Goal: Information Seeking & Learning: Learn about a topic

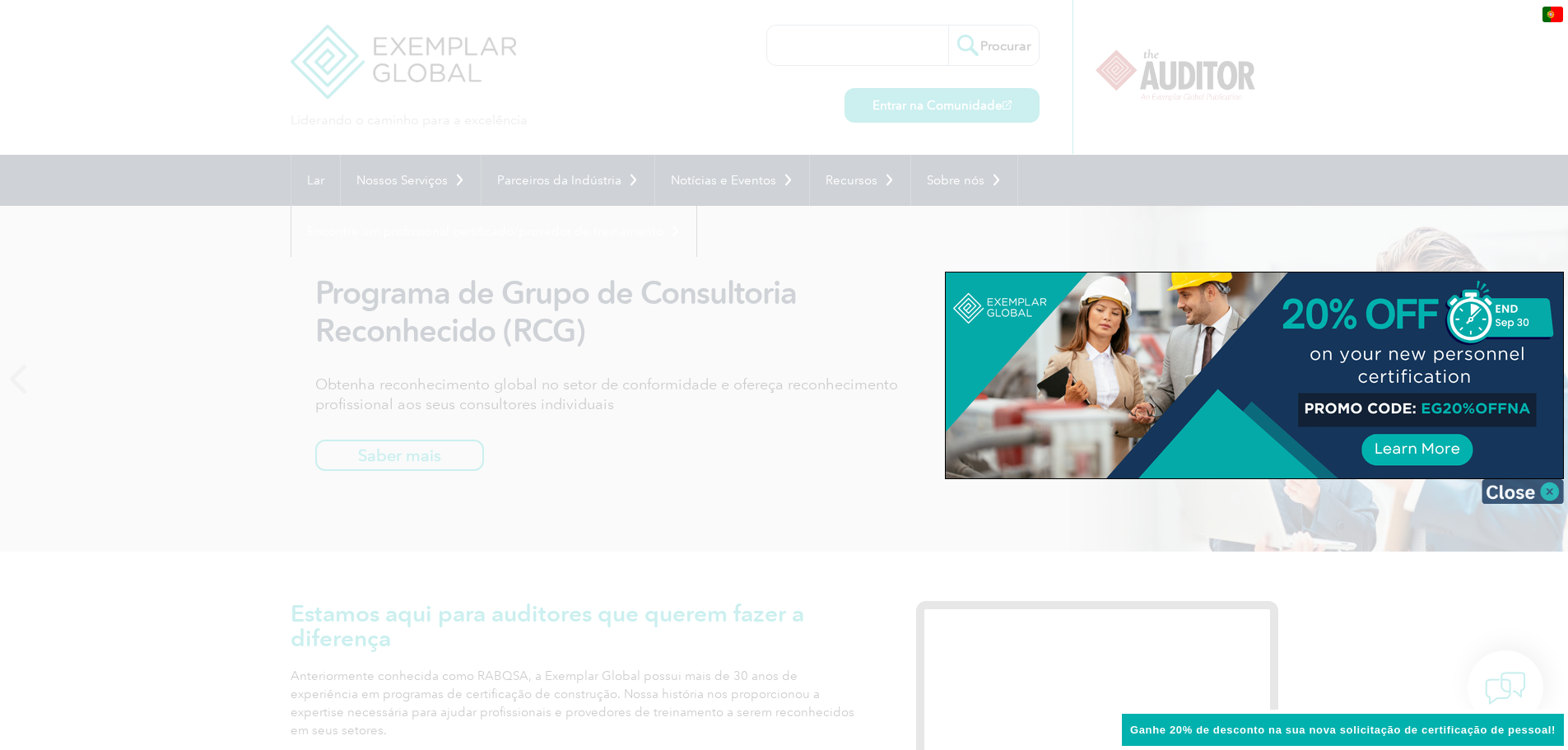
click at [1542, 492] on img at bounding box center [1523, 491] width 82 height 25
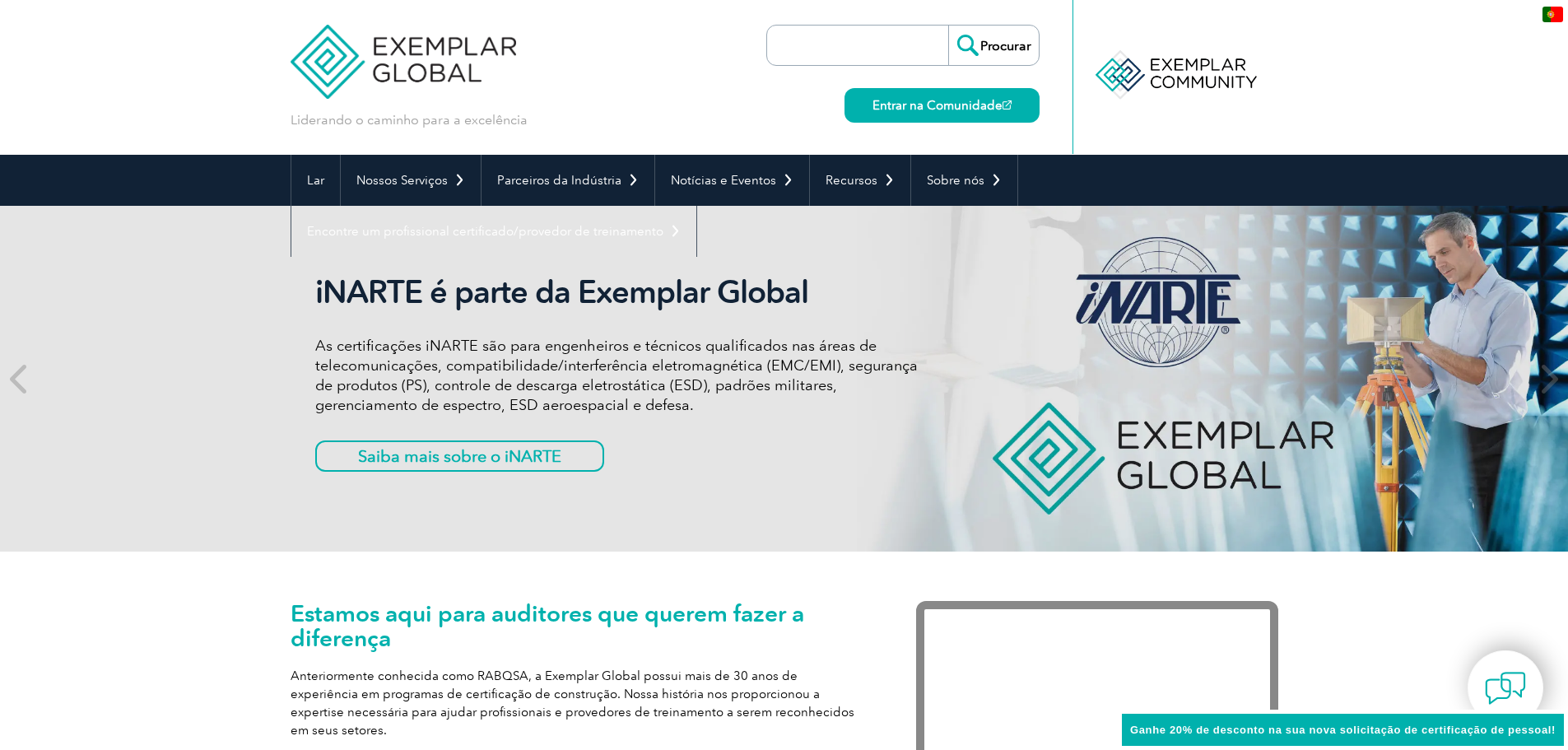
click at [164, 268] on div "iNARTE é parte da Exemplar Global As certificações iNARTE são para engenheiros …" at bounding box center [784, 379] width 1568 height 346
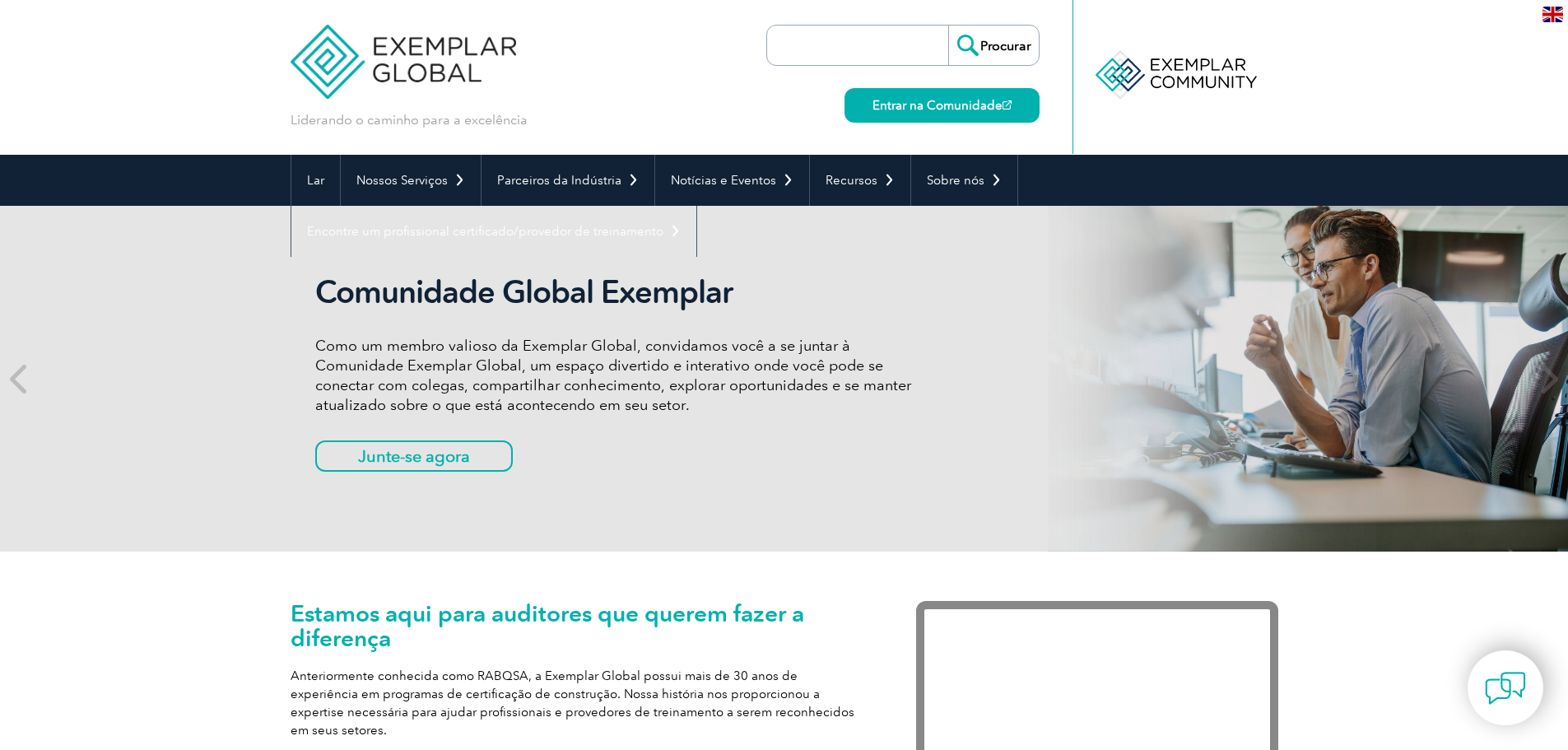
click at [110, 45] on header "Liderando o caminho para a excelência Procurar Entrar na Comunidade ▼" at bounding box center [784, 77] width 1568 height 155
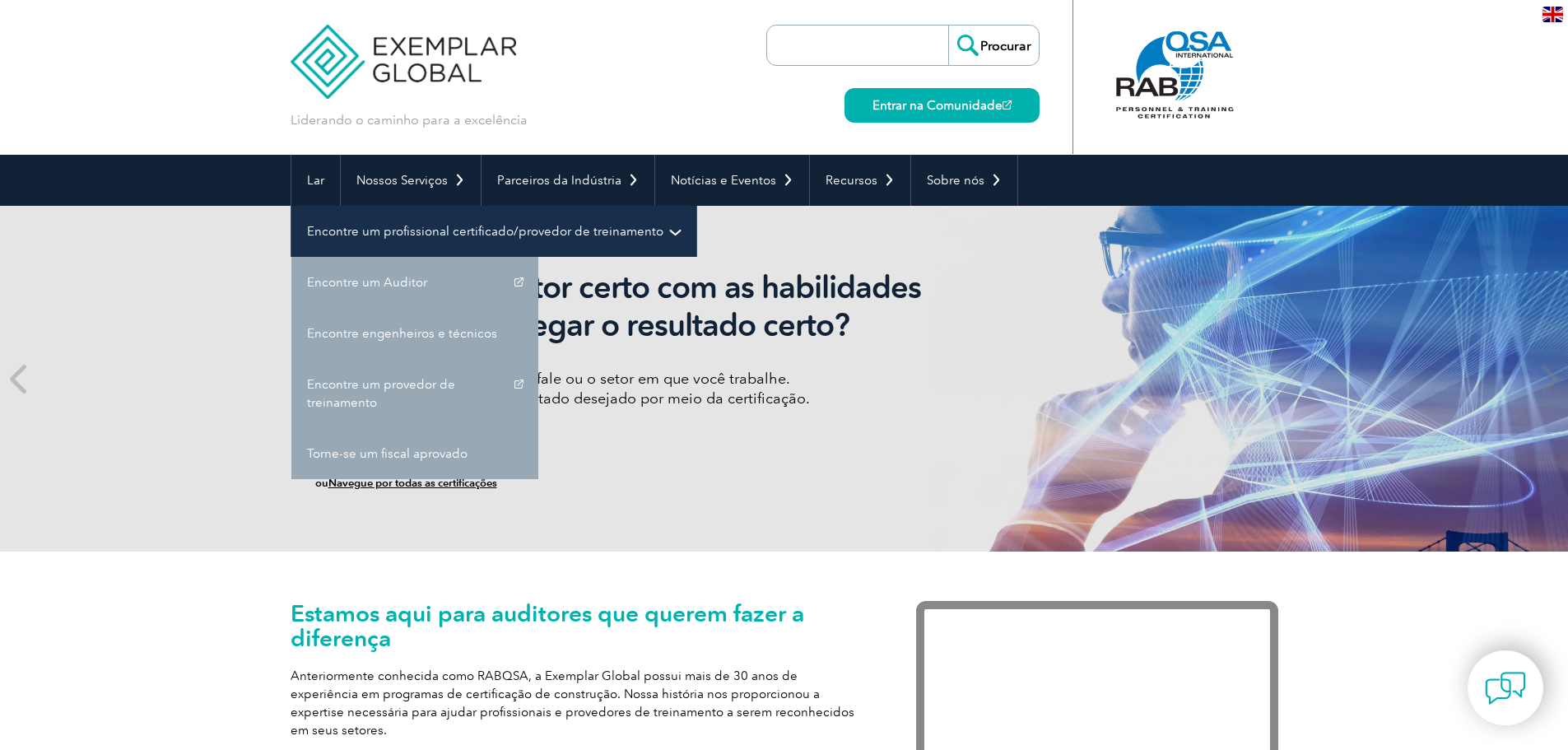
click at [459, 229] on font "Encontre um profissional certificado/provedor de treinamento" at bounding box center [485, 231] width 357 height 15
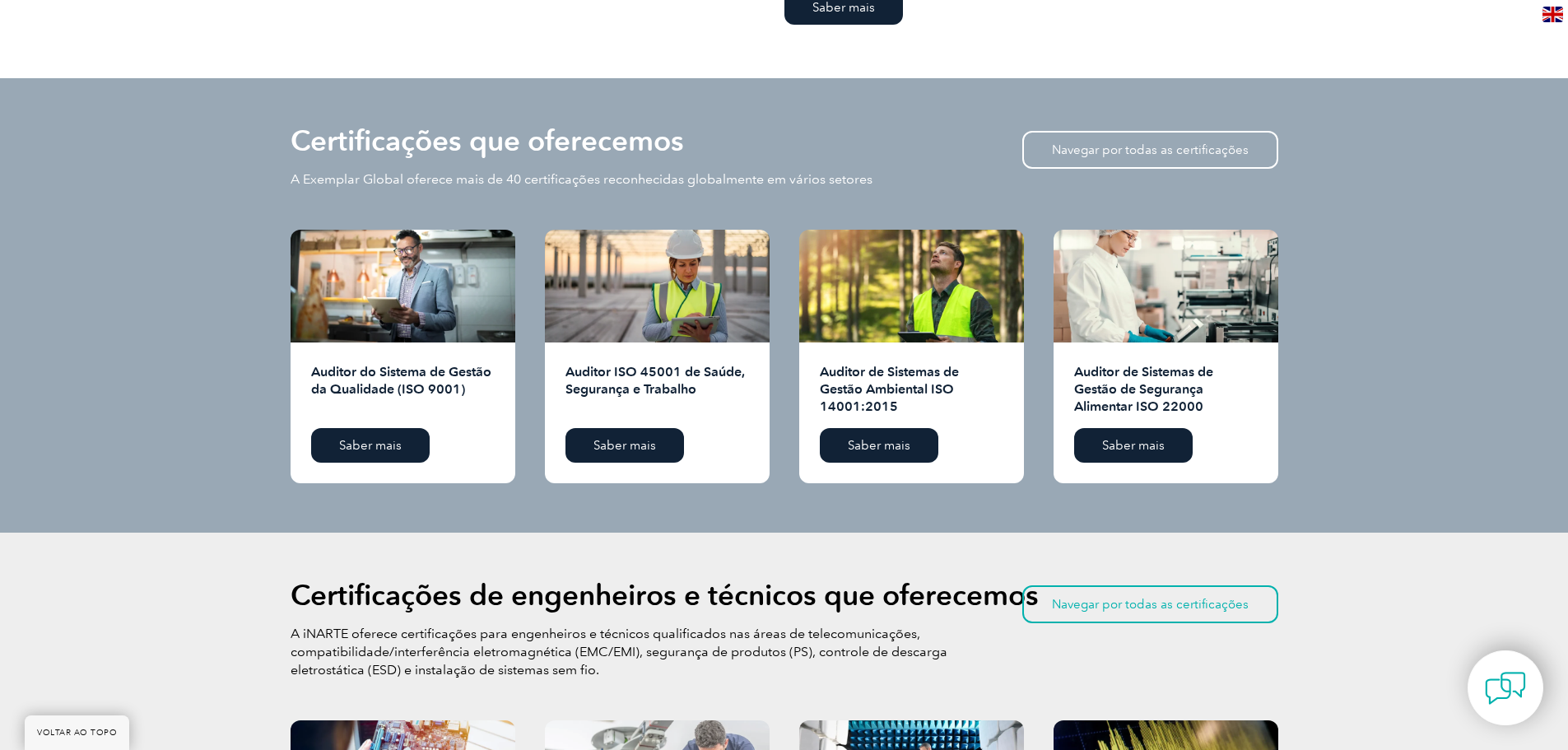
scroll to position [1565, 0]
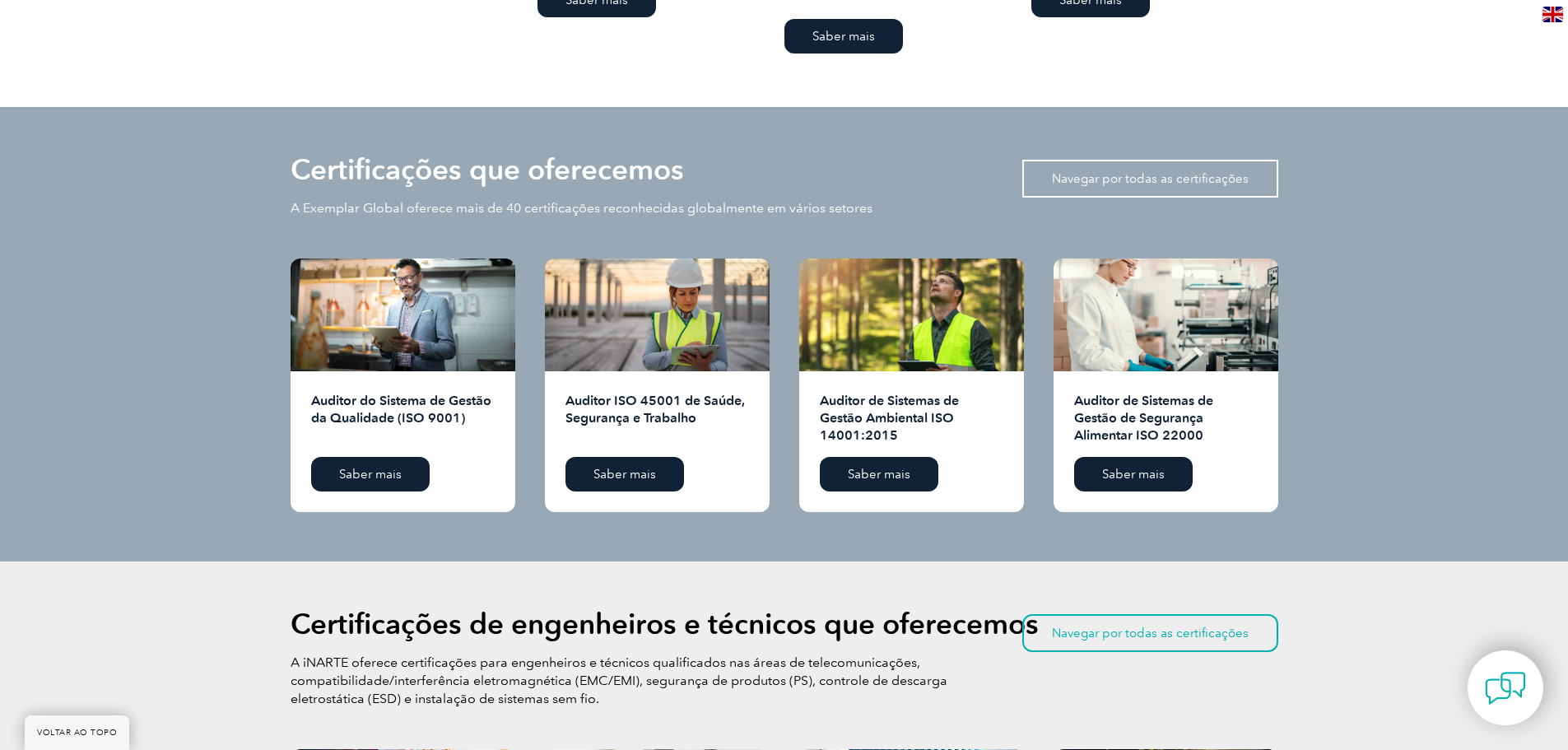
click at [1154, 171] on font "Navegar por todas as certificações" at bounding box center [1150, 178] width 197 height 15
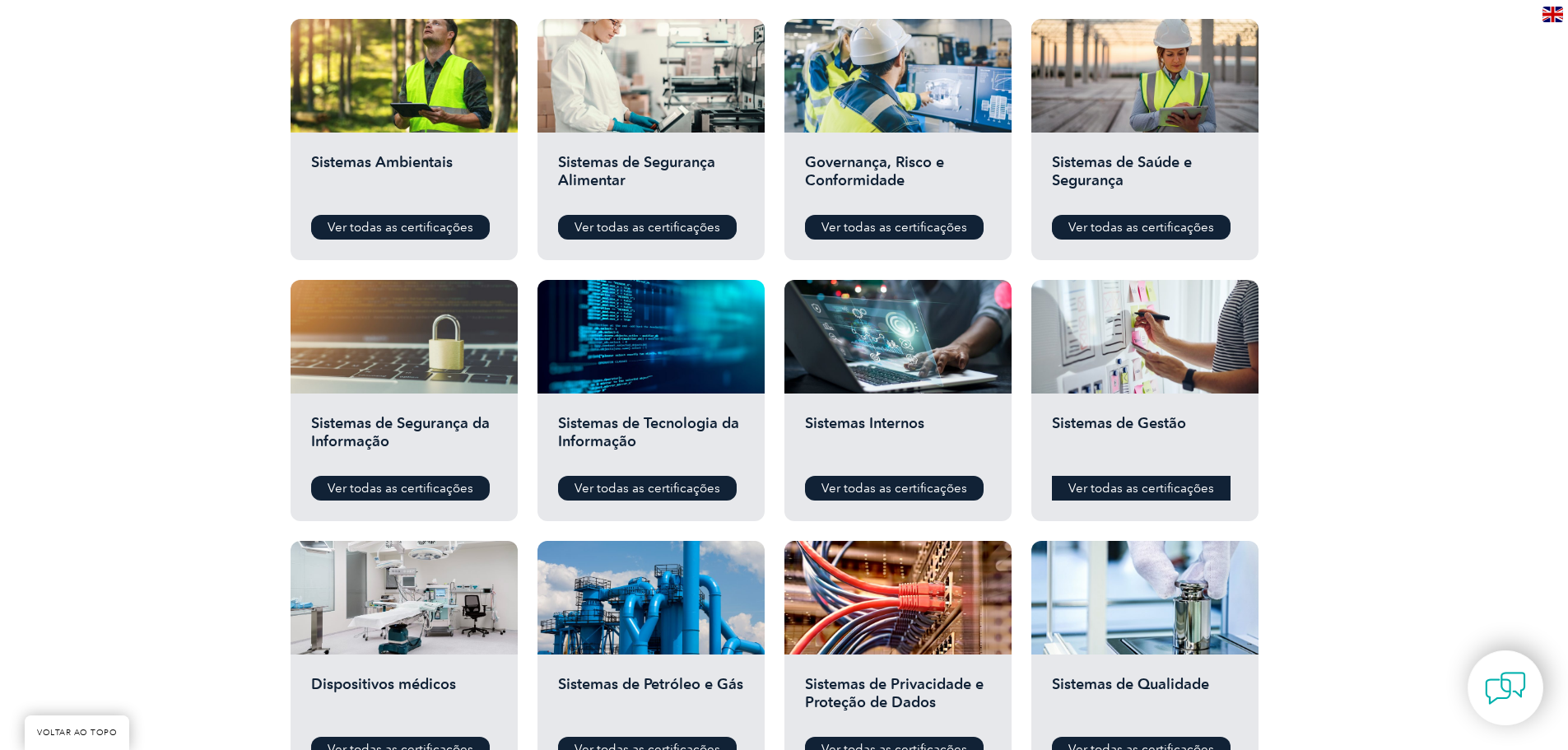
scroll to position [576, 0]
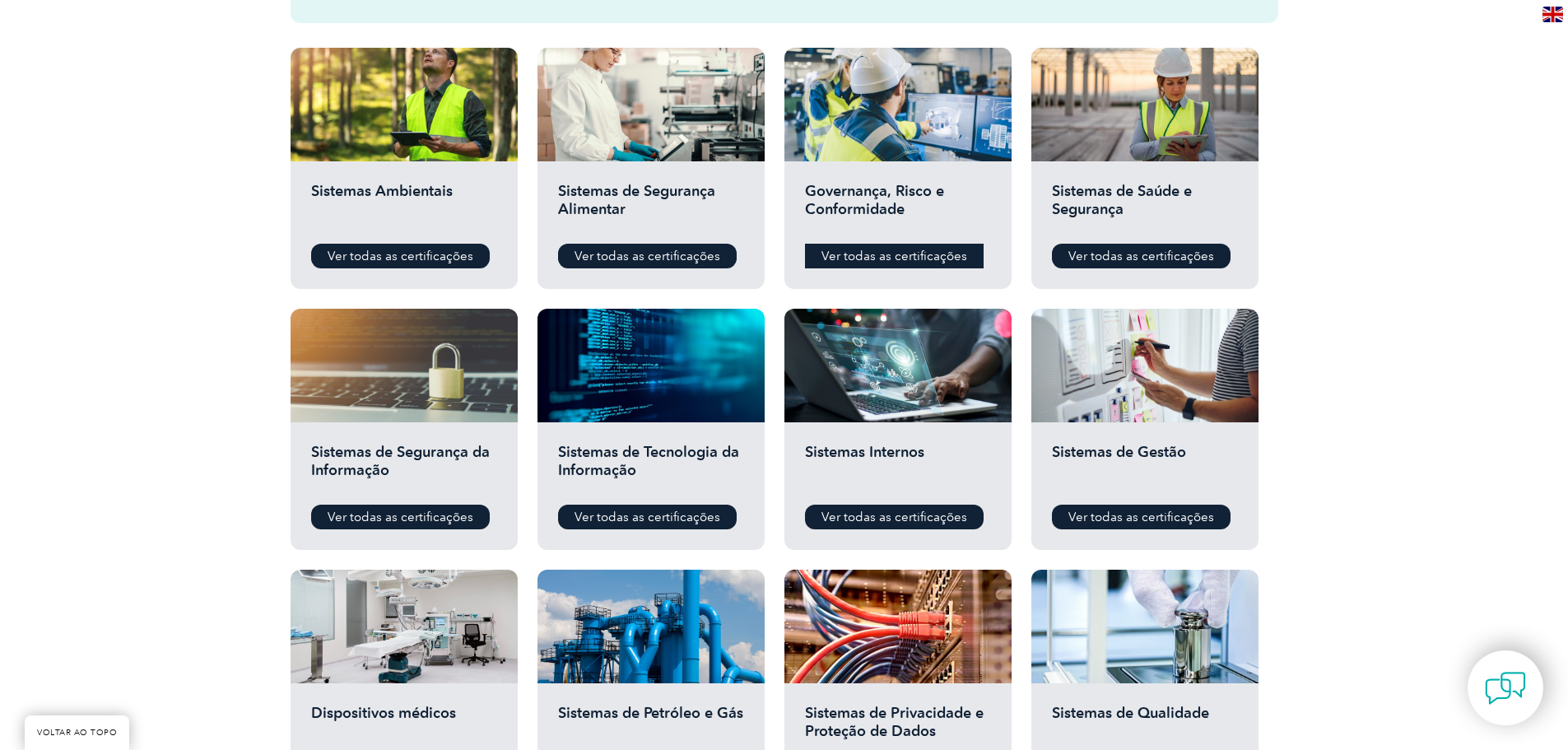
click at [931, 252] on font "Ver todas as certificações" at bounding box center [894, 256] width 145 height 15
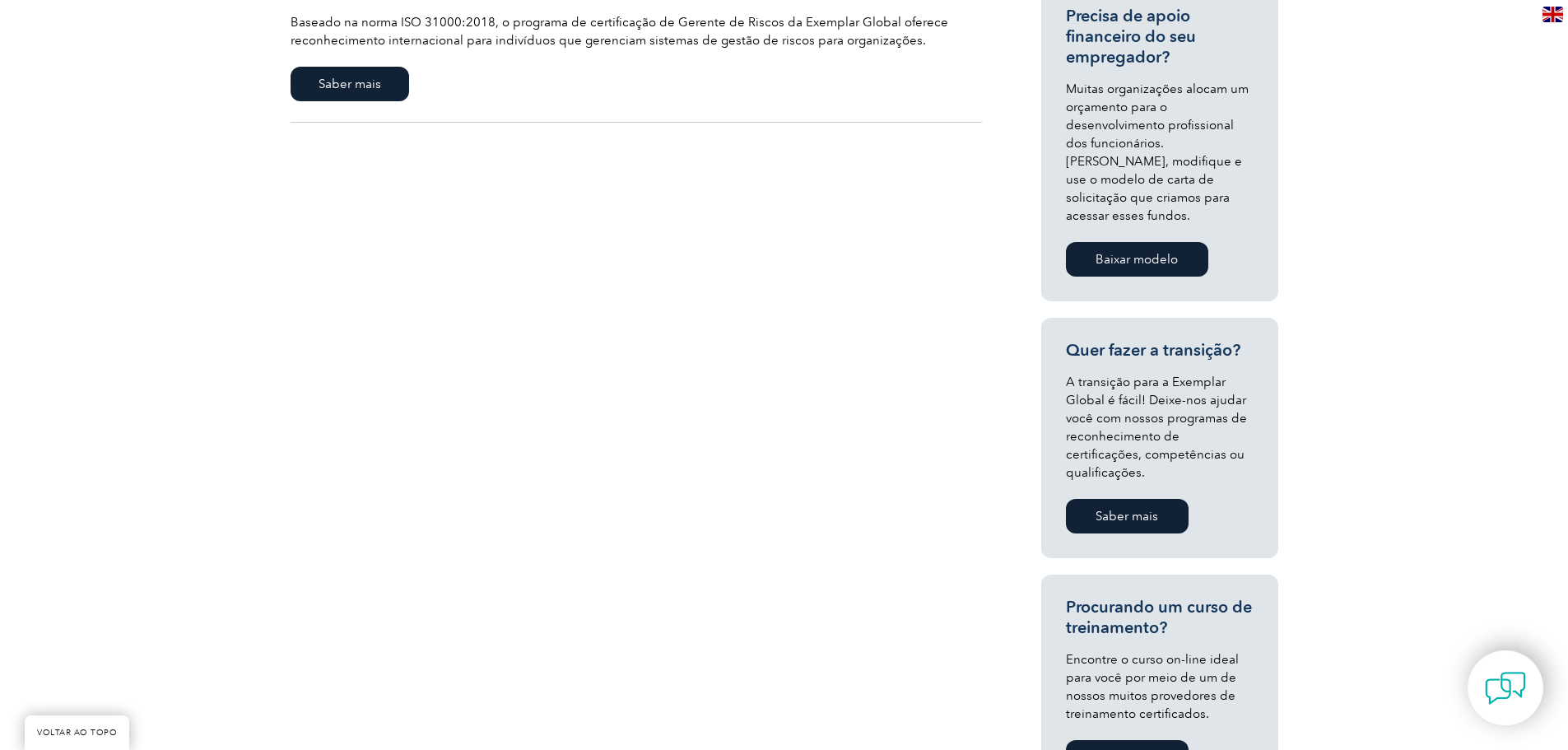
scroll to position [165, 0]
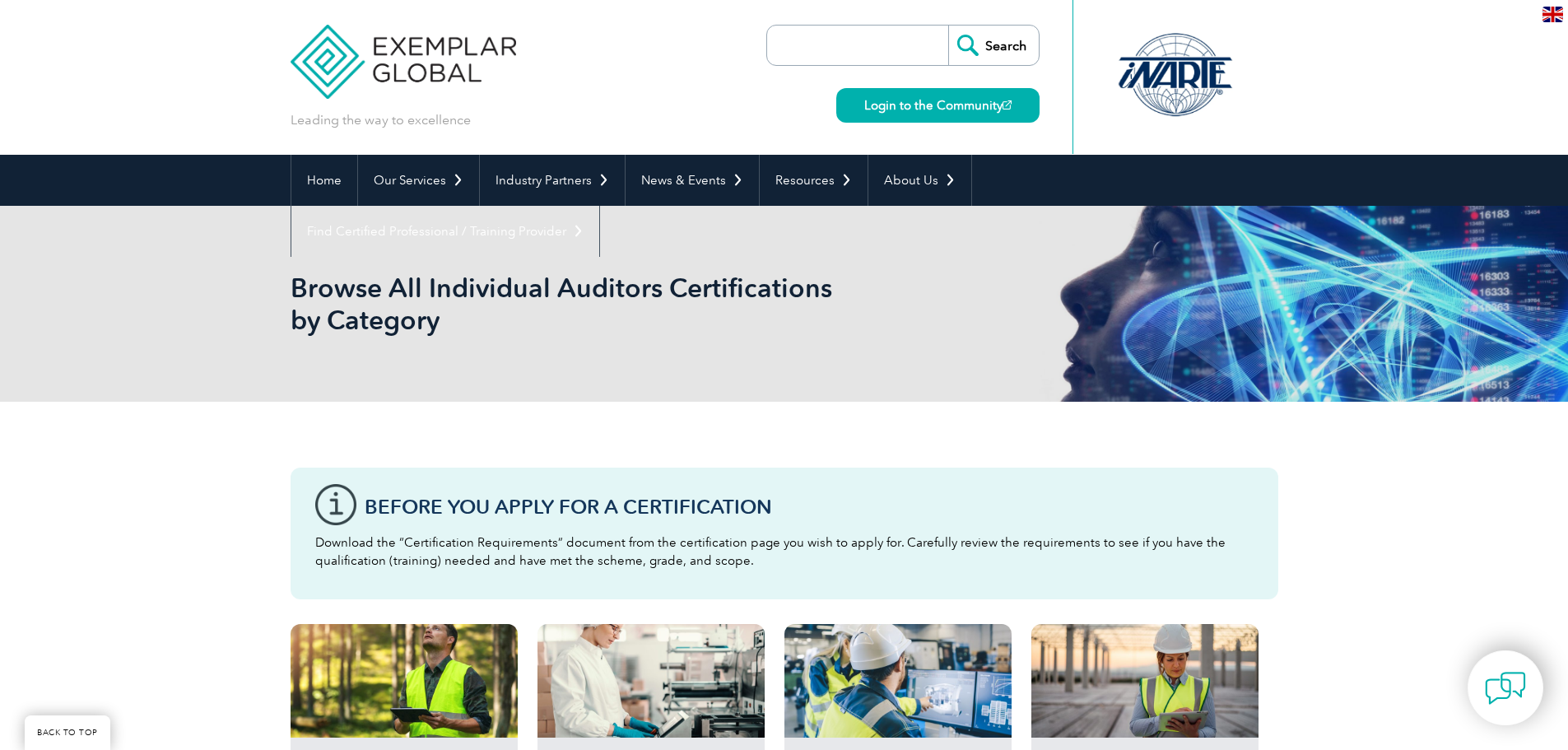
scroll to position [576, 0]
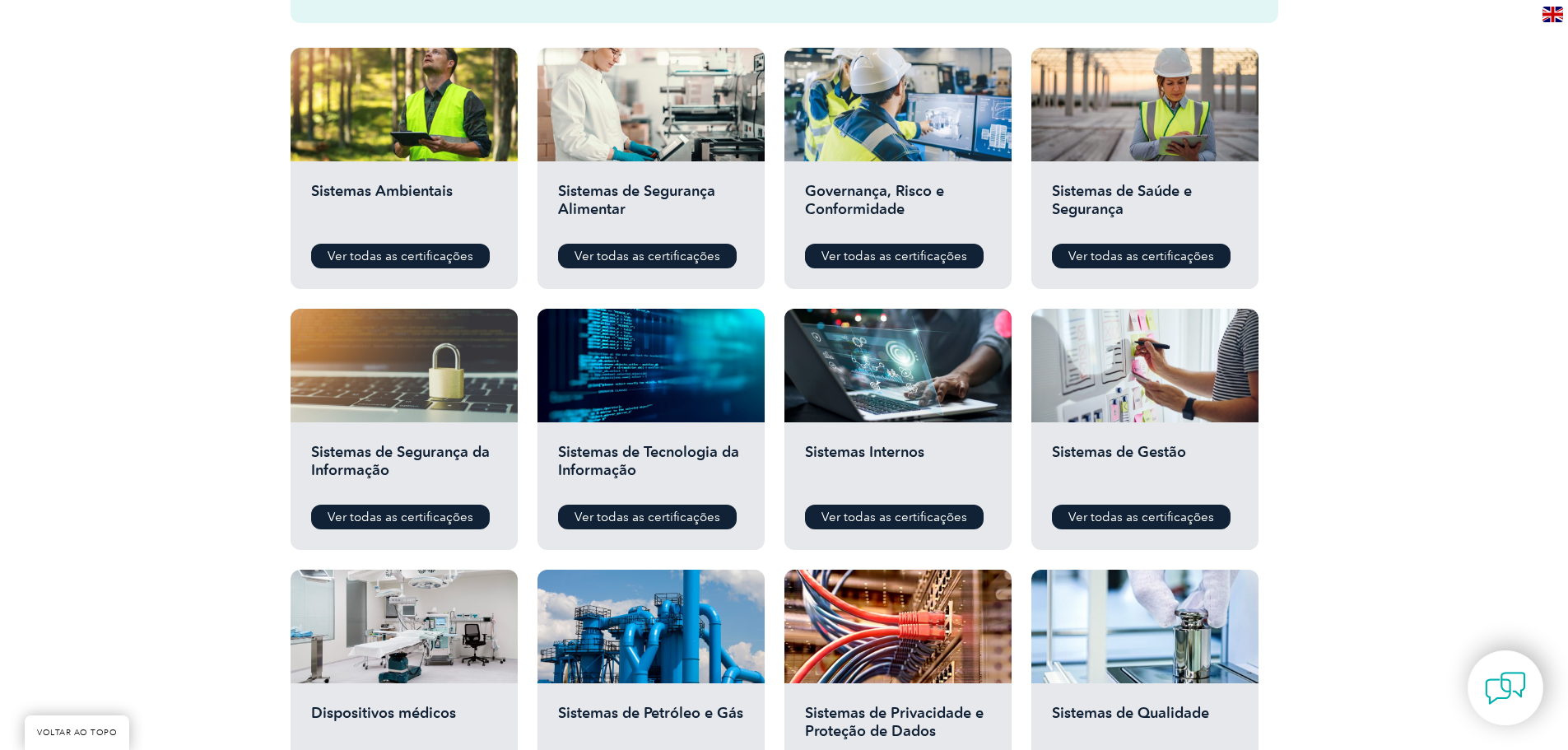
click at [694, 502] on div "Sistemas de Tecnologia da Informação Ver todas as certificações" at bounding box center [651, 487] width 228 height 128
click at [692, 519] on font "Ver todas as certificações" at bounding box center [647, 517] width 145 height 15
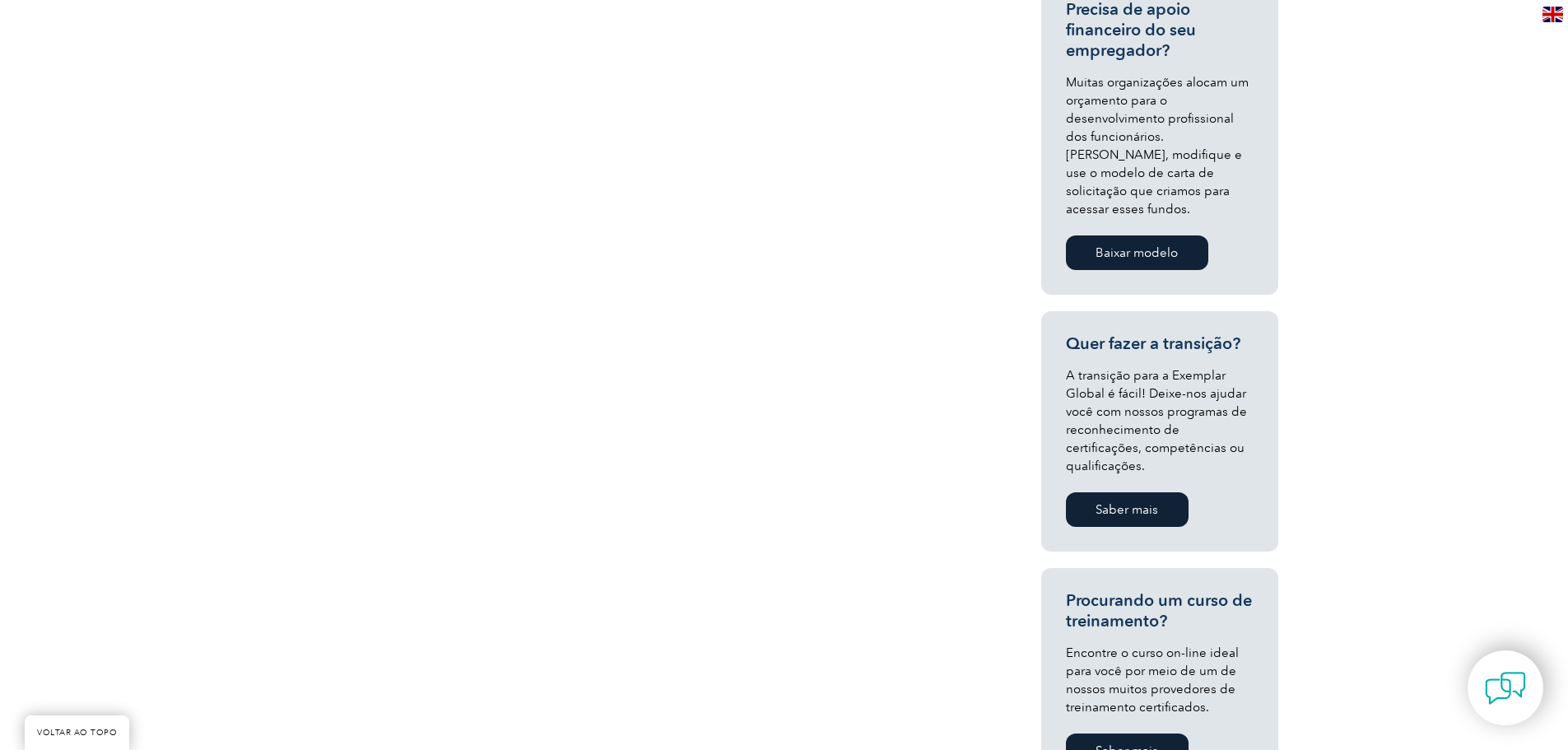
scroll to position [171, 0]
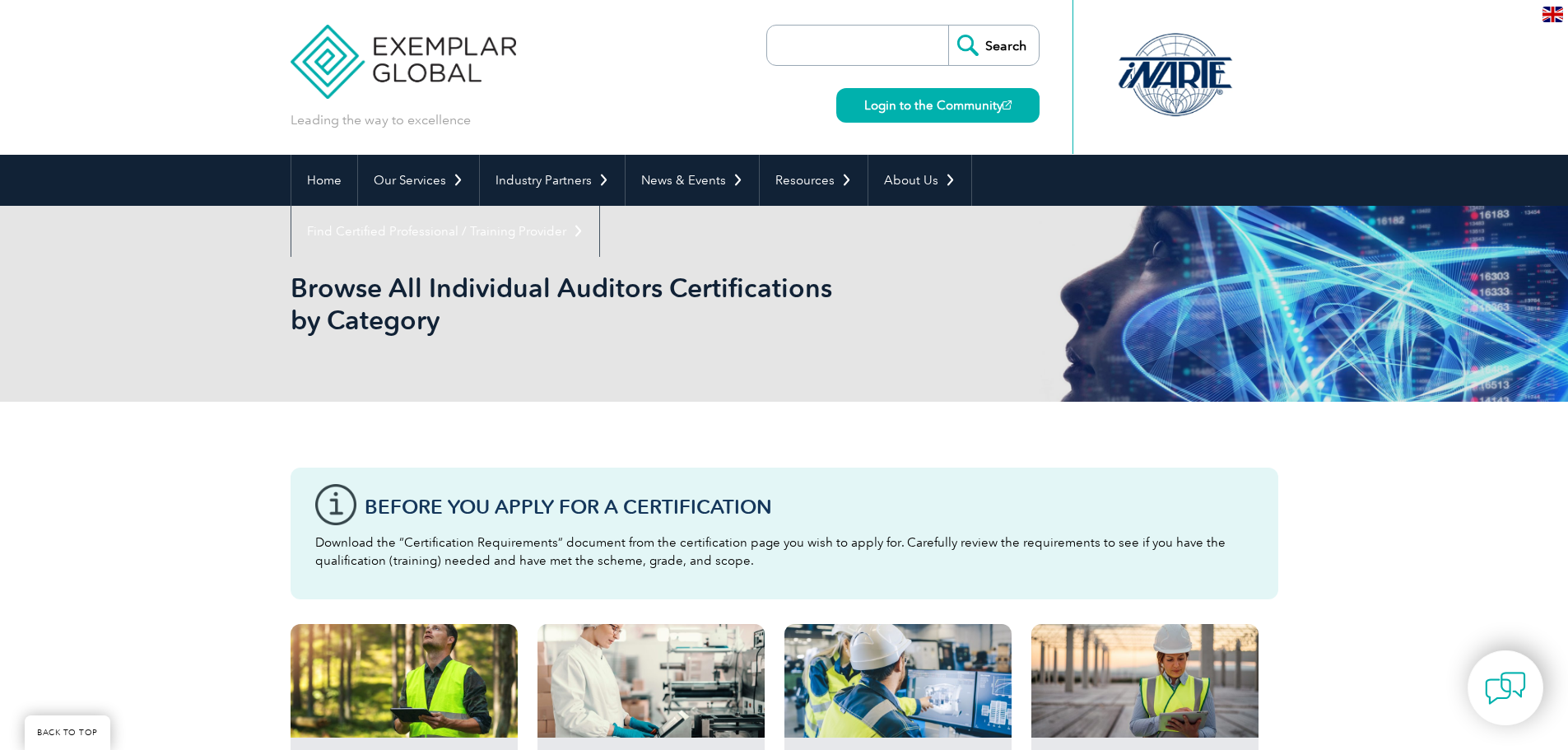
scroll to position [576, 0]
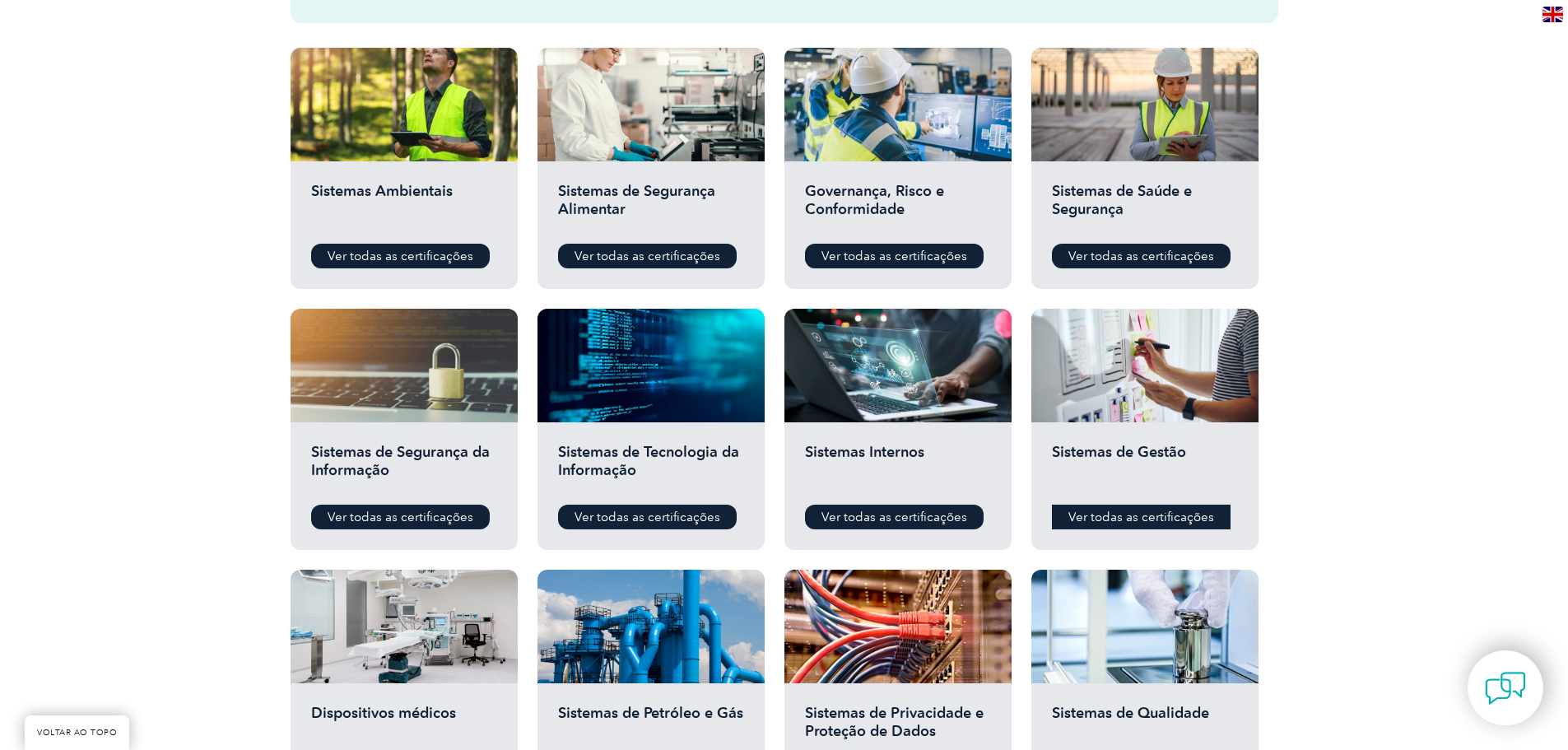
click at [1129, 509] on link "Ver todas as certificações" at bounding box center [1141, 517] width 178 height 25
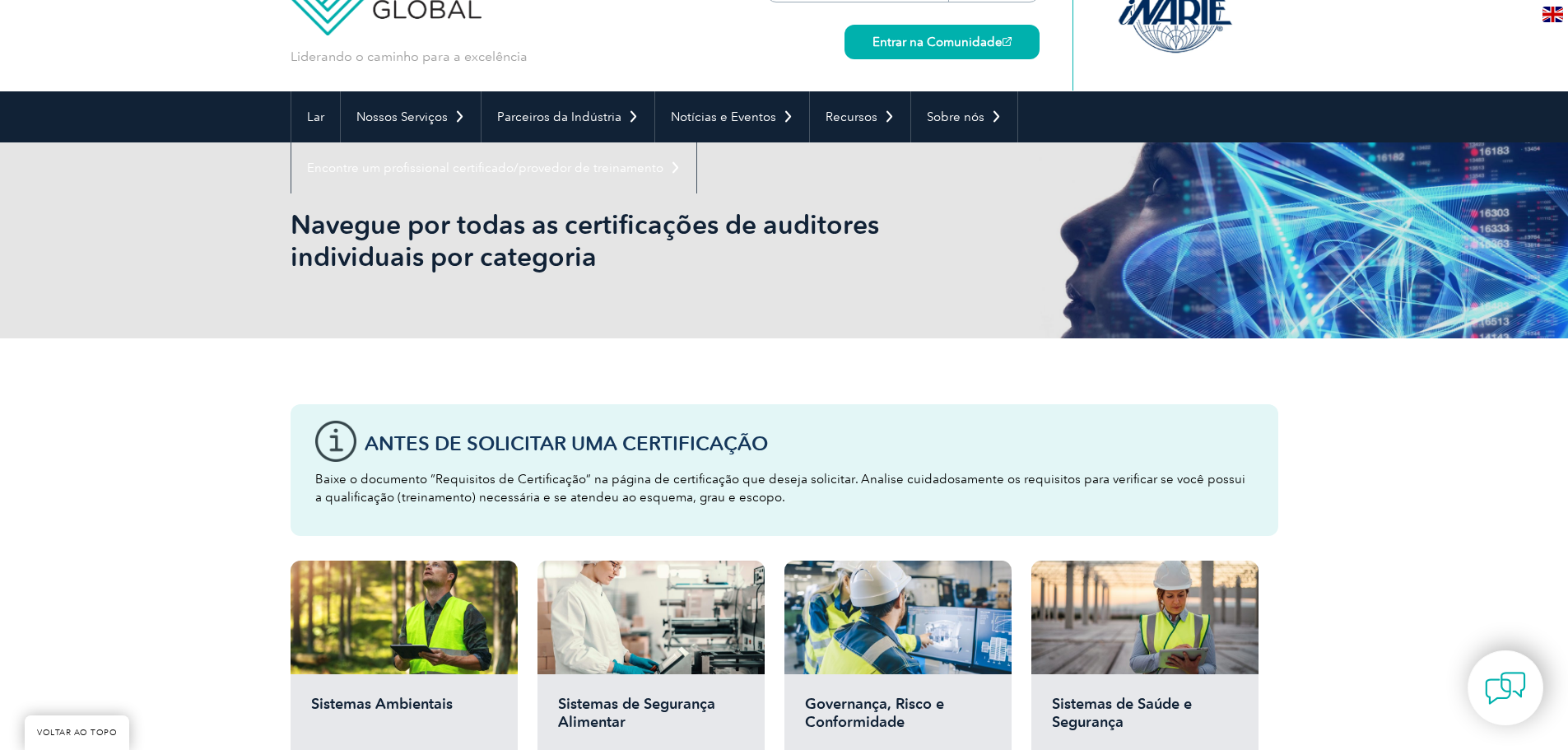
scroll to position [247, 0]
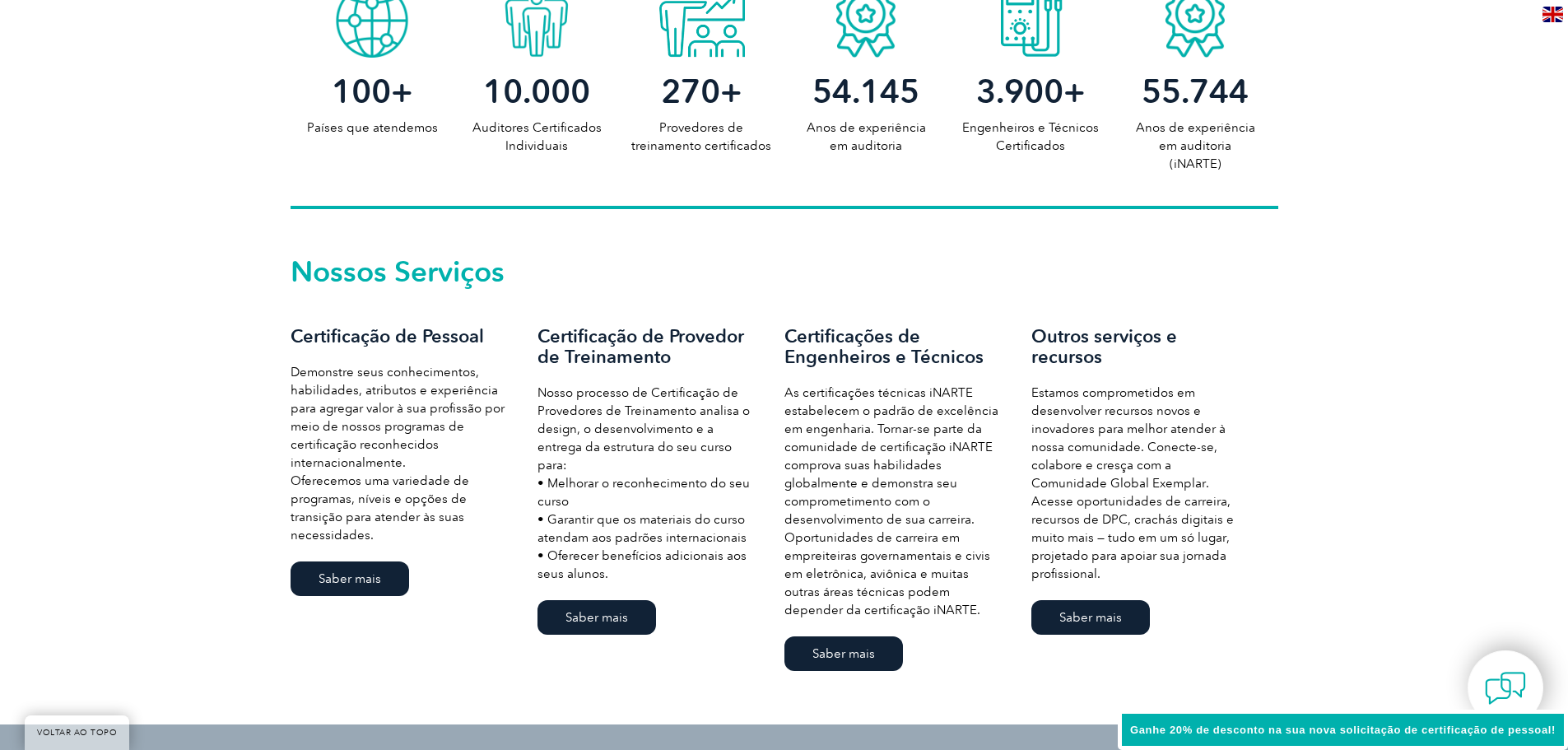
scroll to position [906, 0]
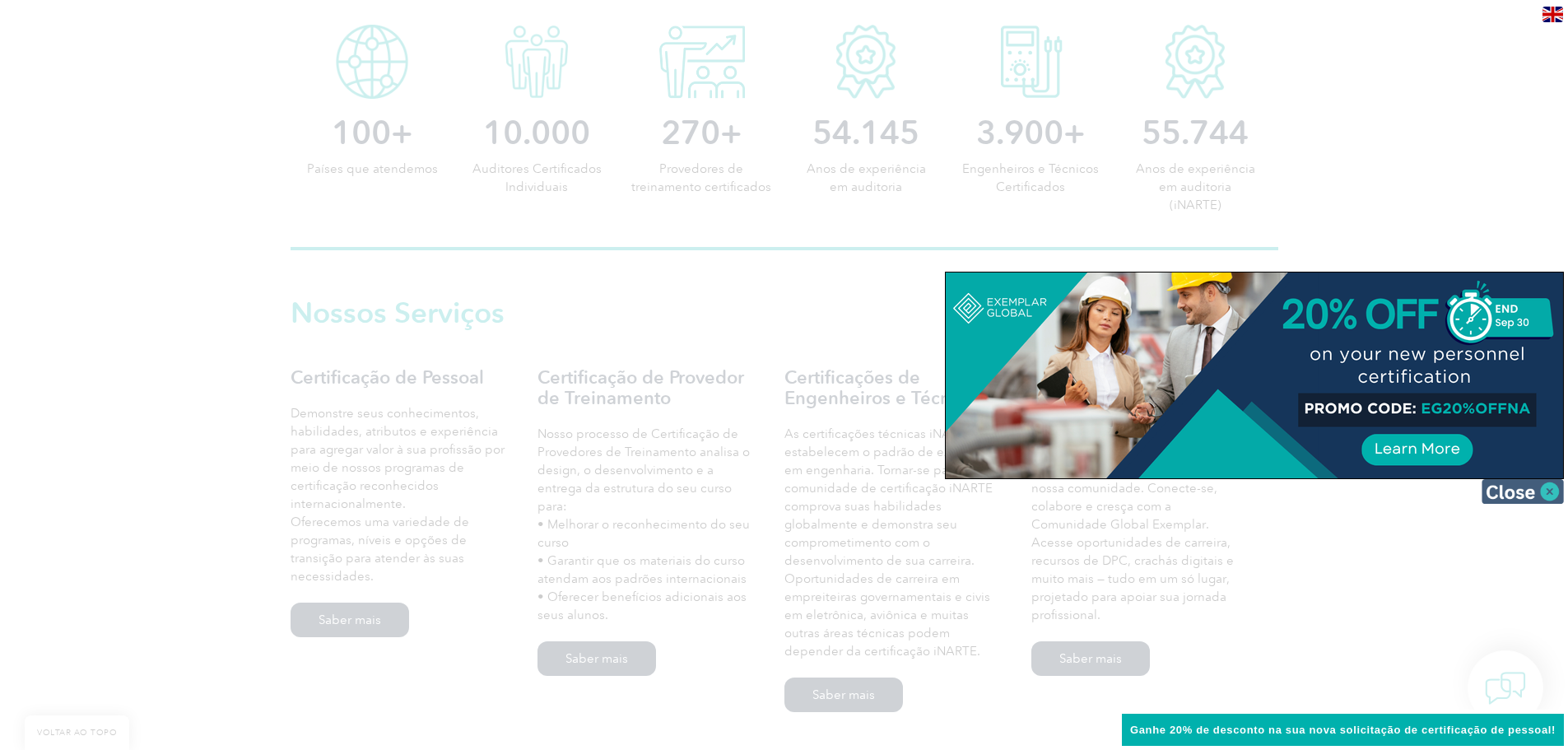
click at [1548, 492] on img at bounding box center [1523, 491] width 82 height 25
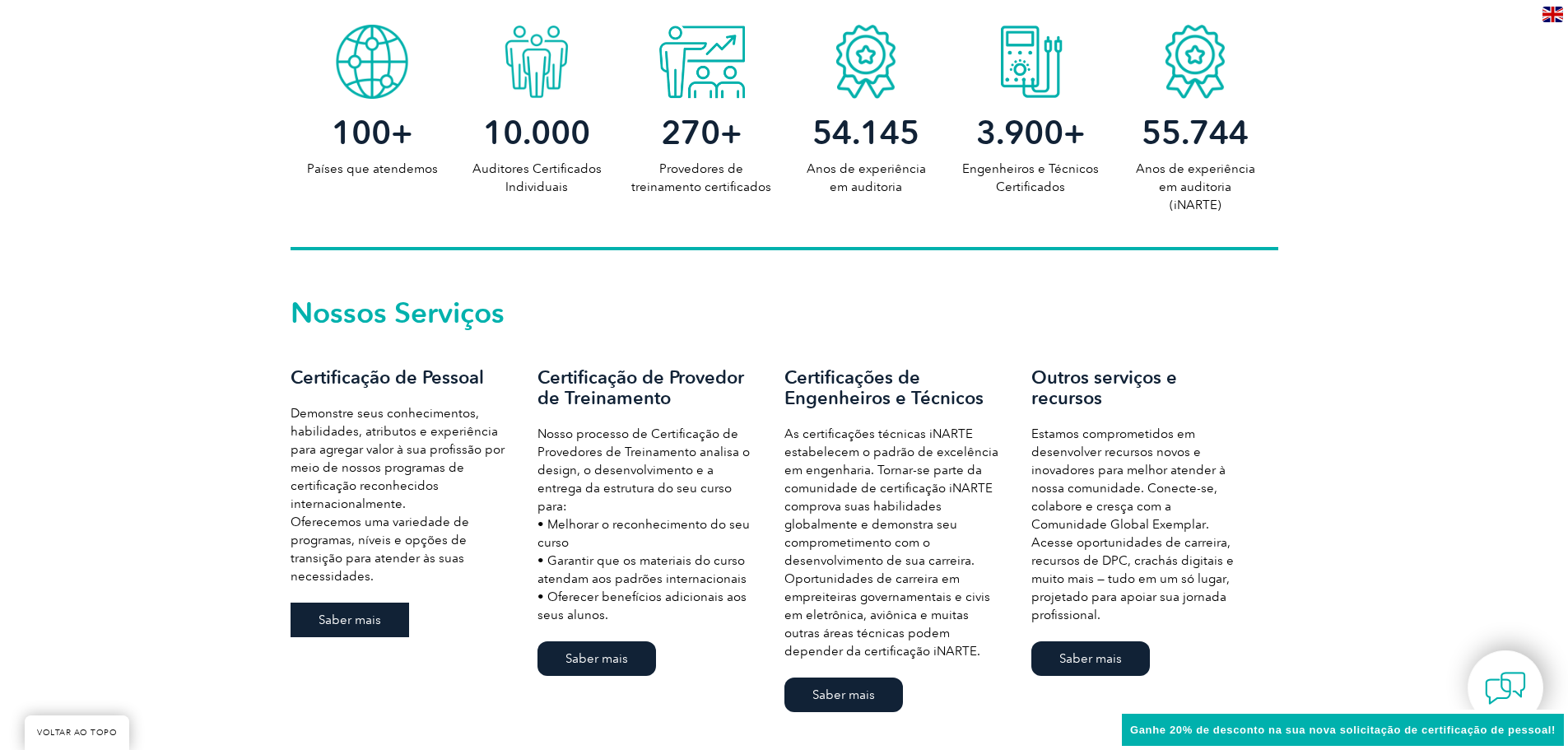
click at [347, 610] on link "Saber mais" at bounding box center [350, 620] width 119 height 35
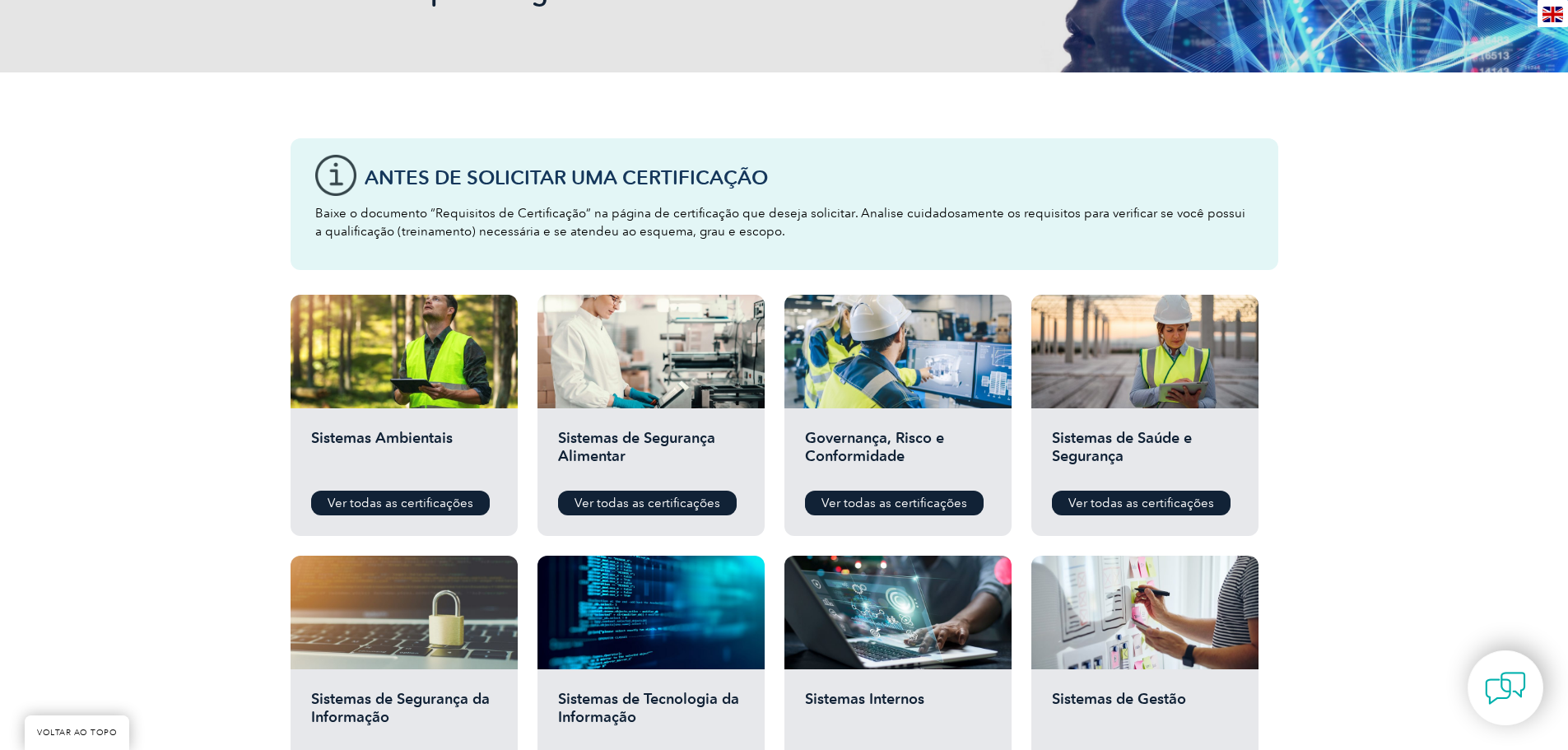
scroll to position [412, 0]
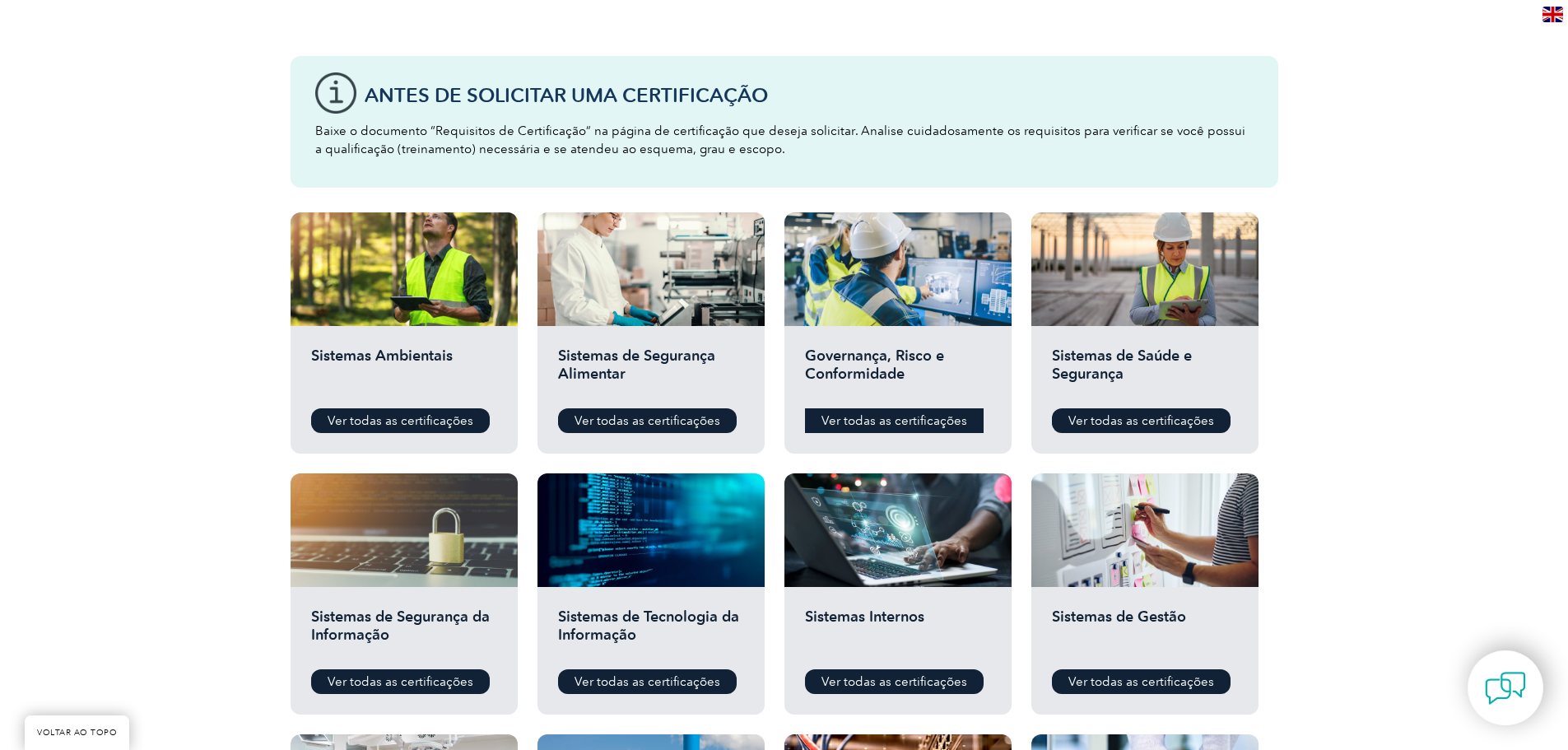
click at [880, 411] on link "Ver todas as certificações" at bounding box center [894, 421] width 178 height 25
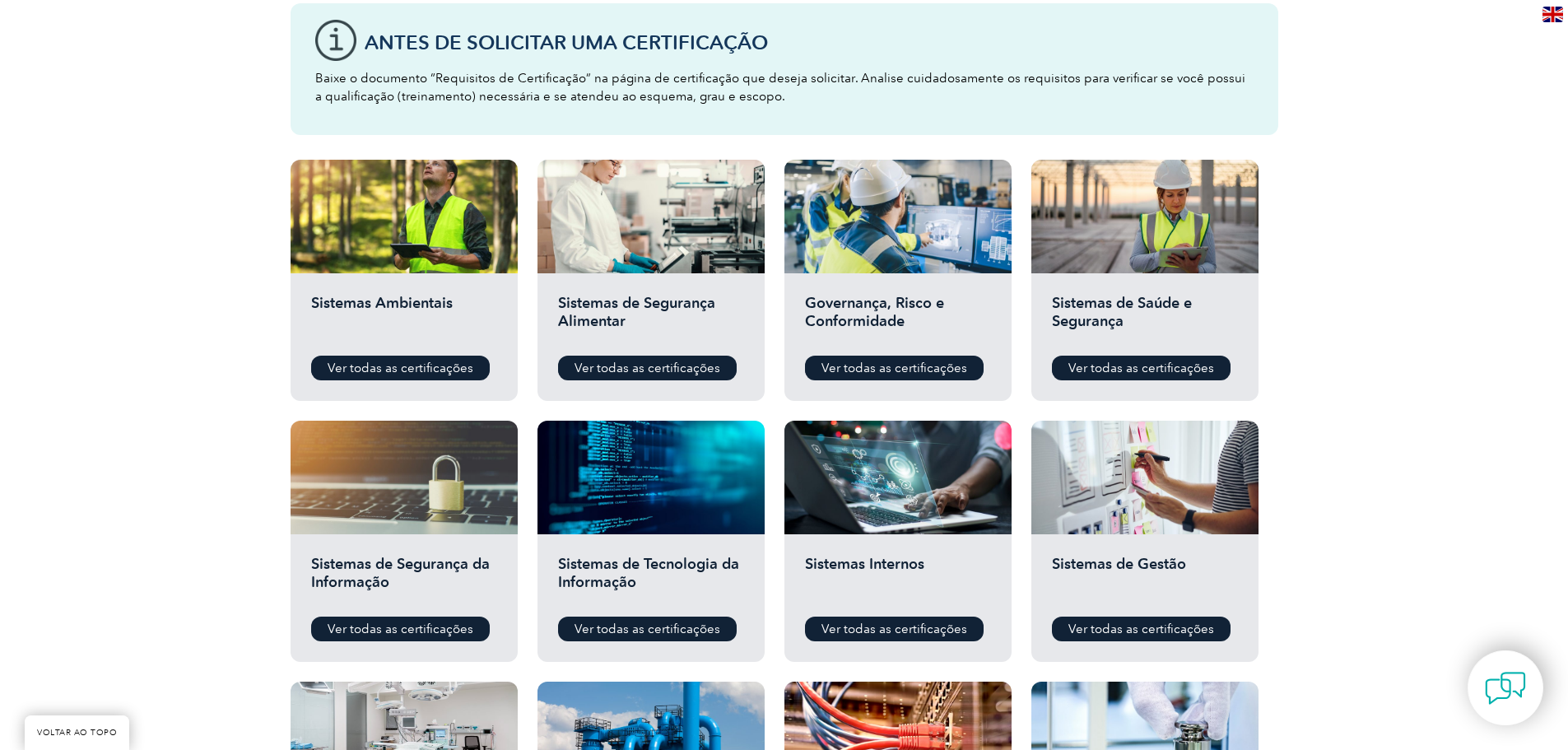
scroll to position [494, 0]
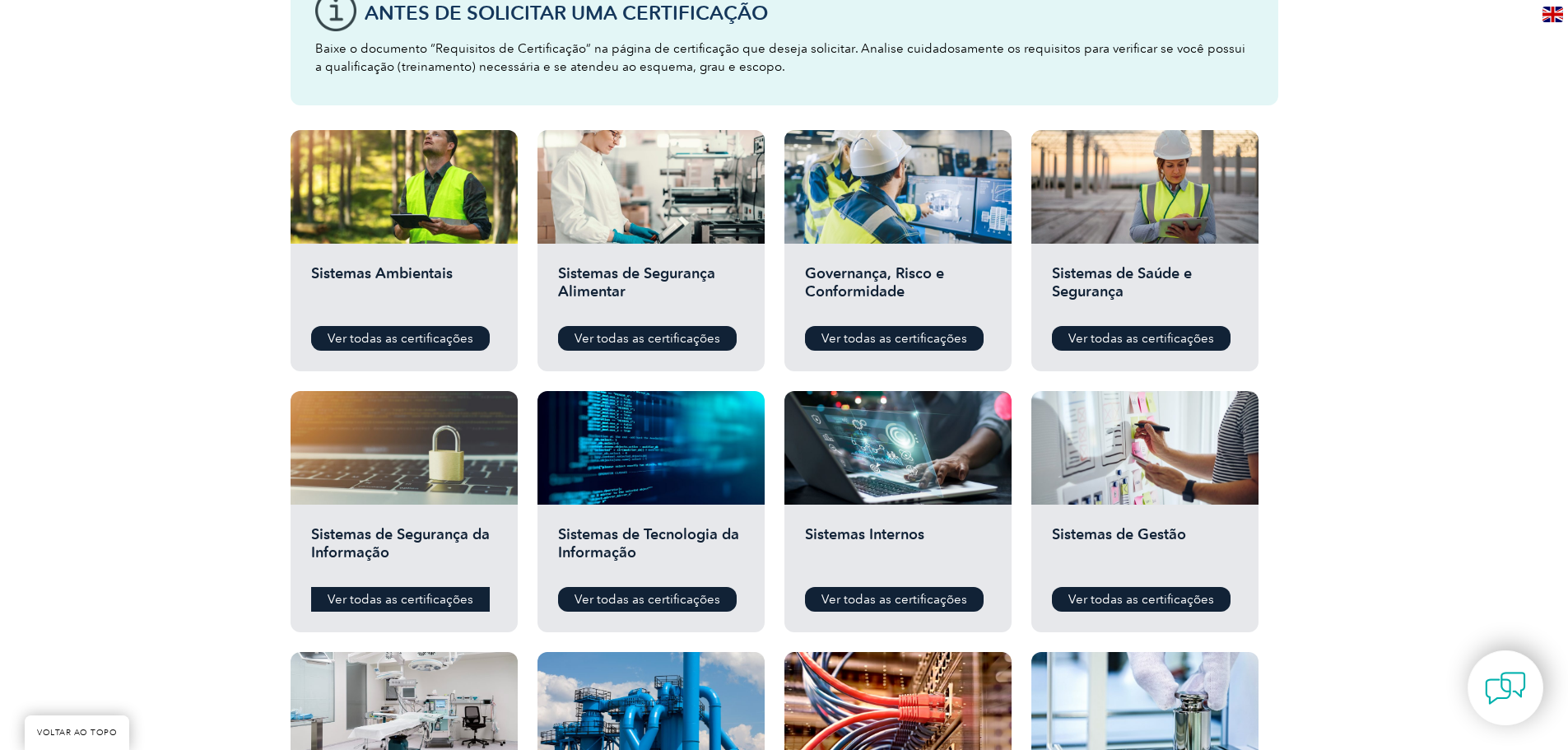
click at [348, 604] on font "Ver todas as certificações" at bounding box center [400, 599] width 145 height 15
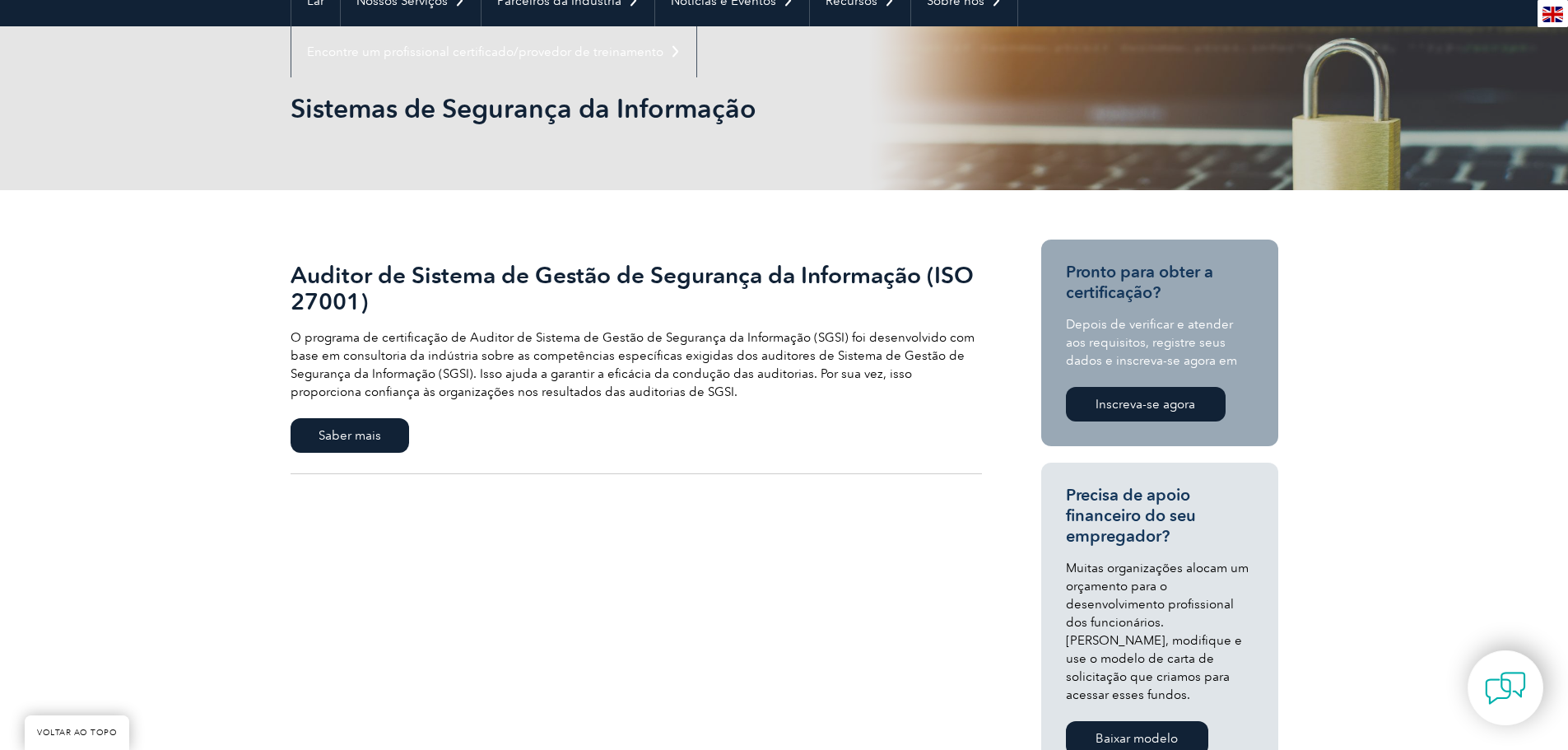
scroll to position [165, 0]
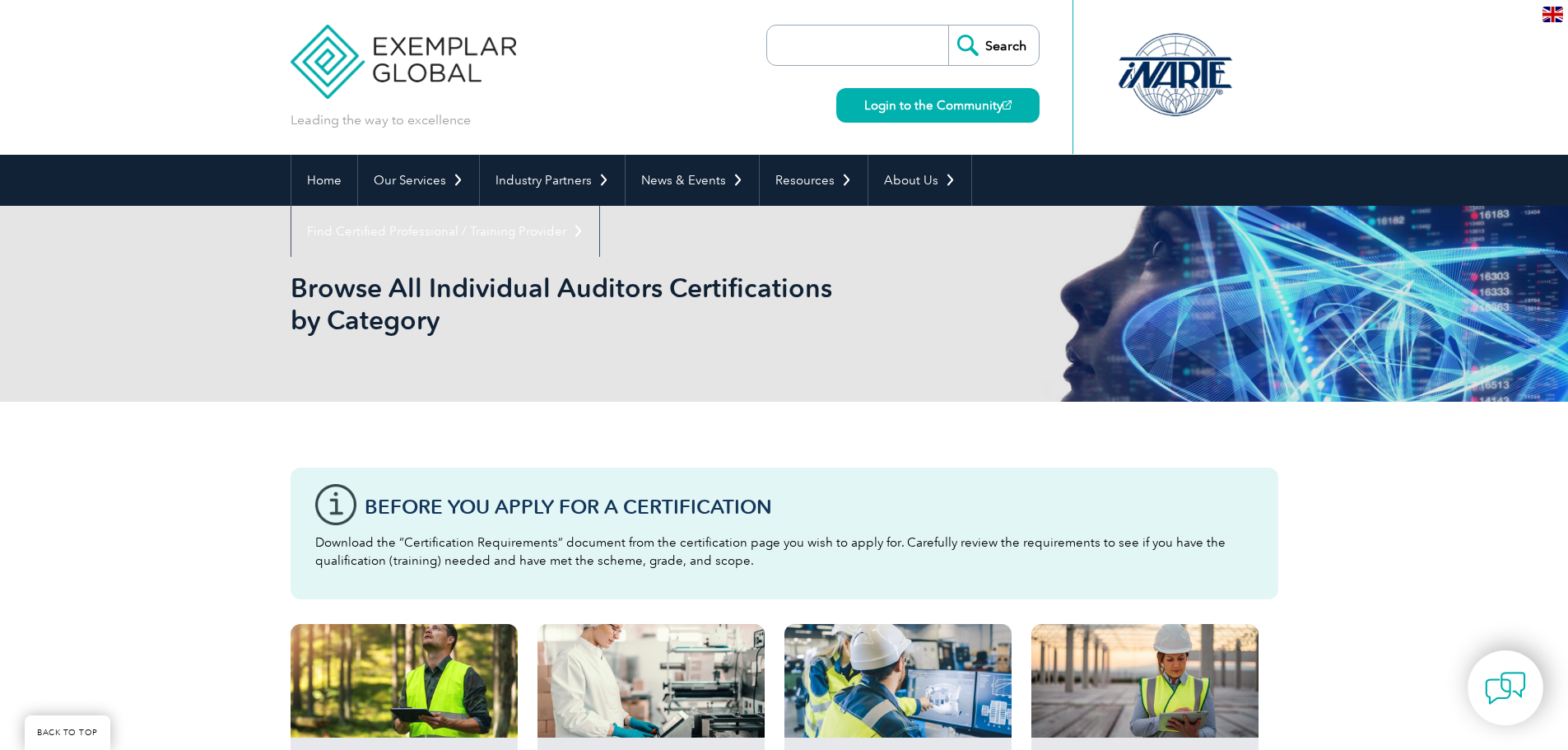
scroll to position [494, 0]
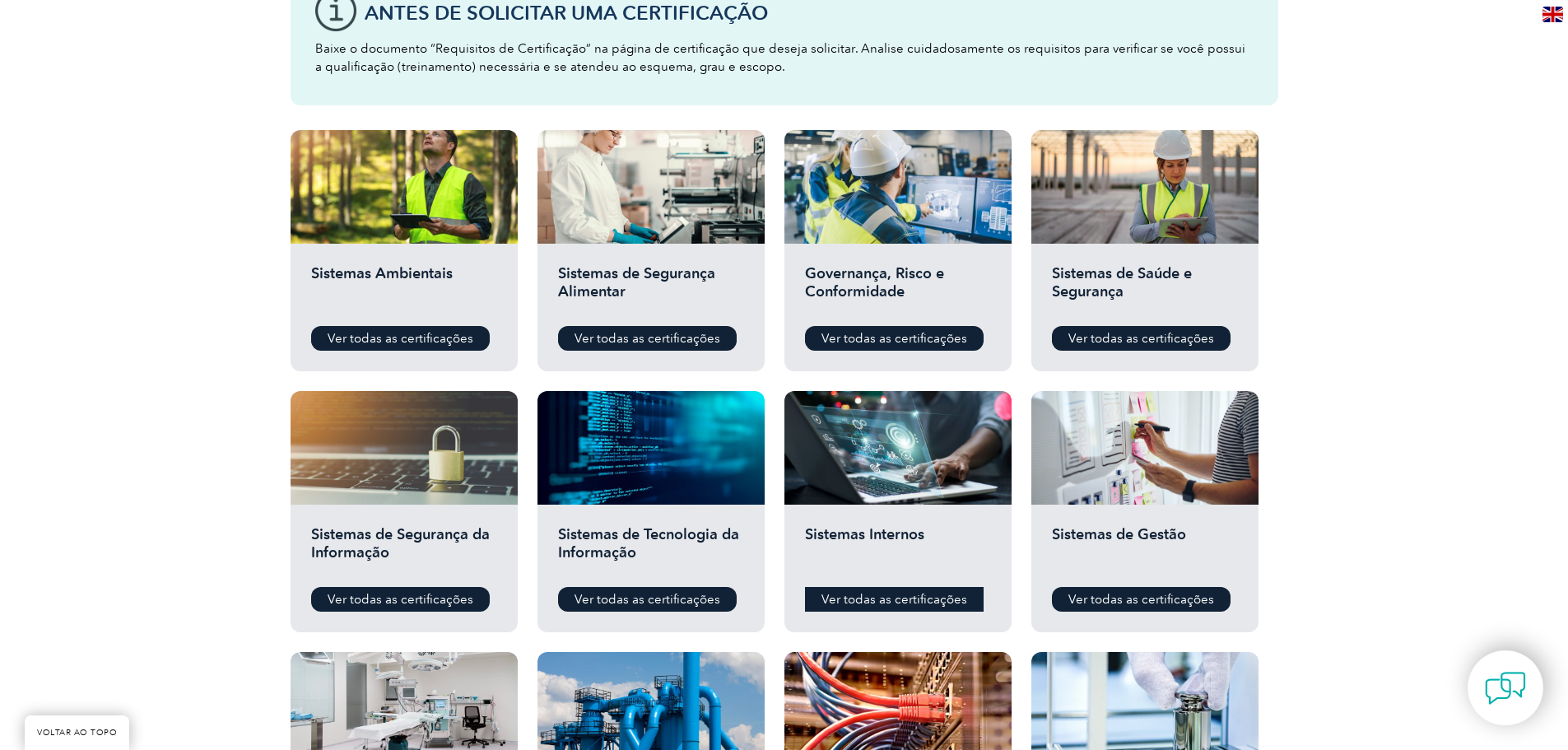
click at [922, 595] on font "Ver todas as certificações" at bounding box center [894, 599] width 145 height 15
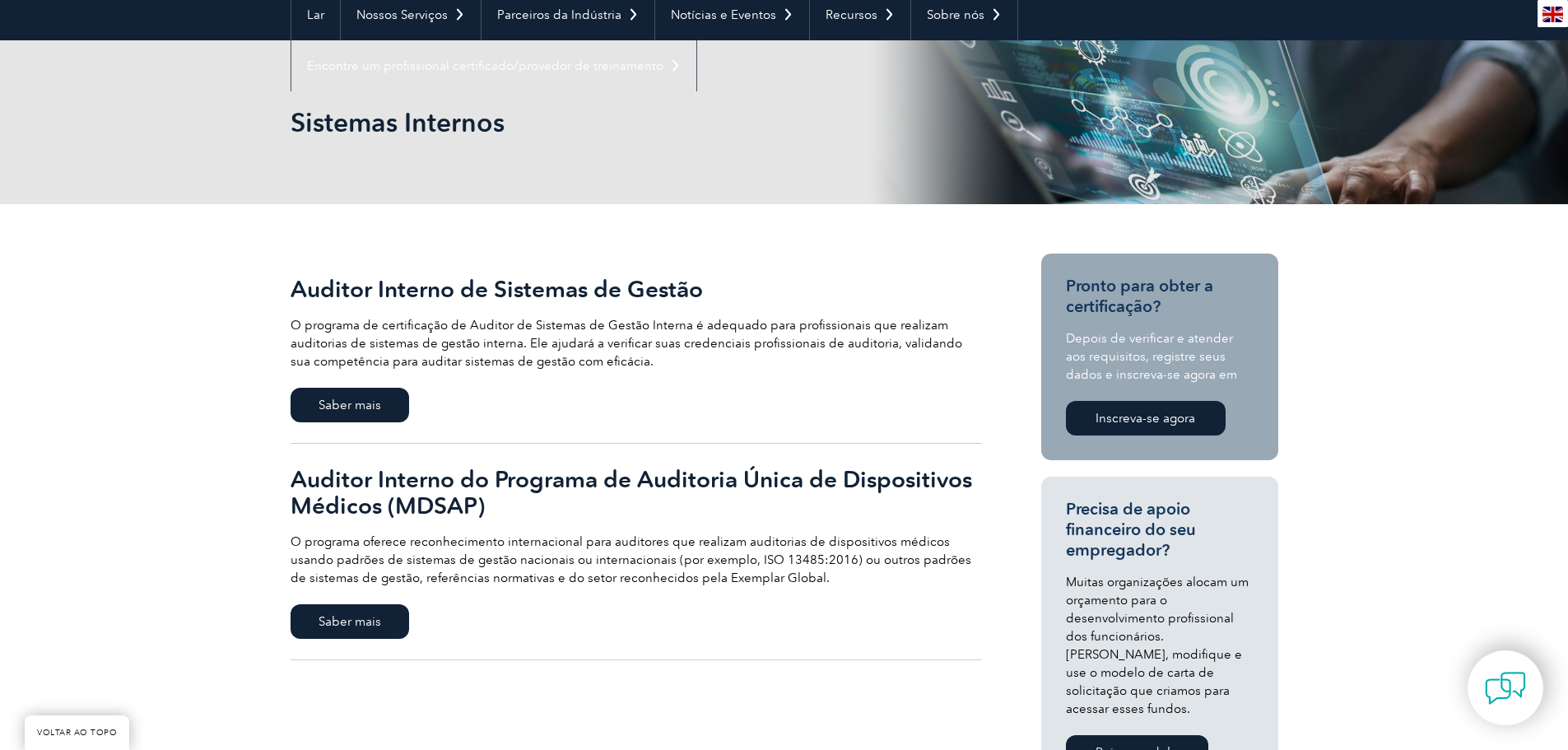
scroll to position [165, 0]
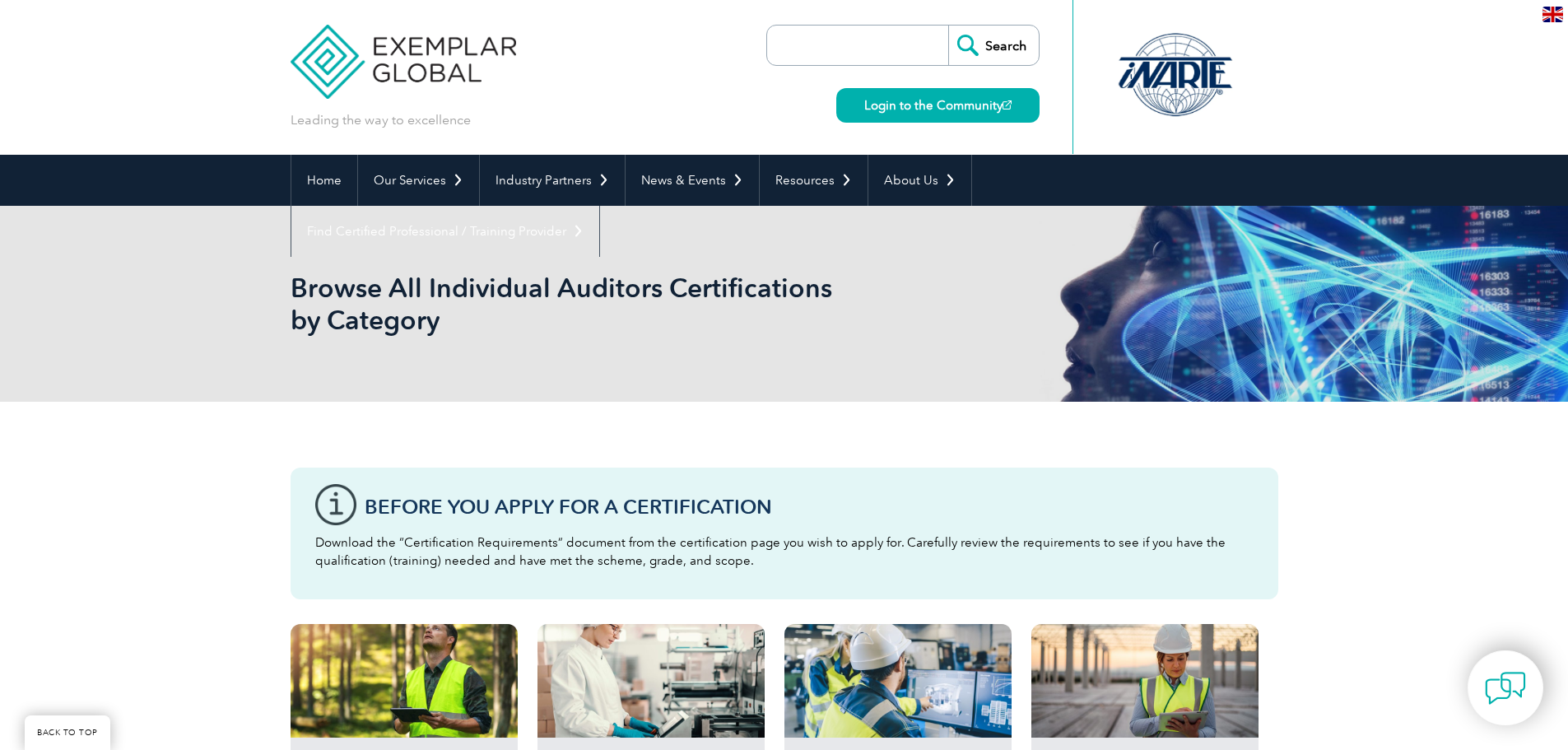
scroll to position [494, 0]
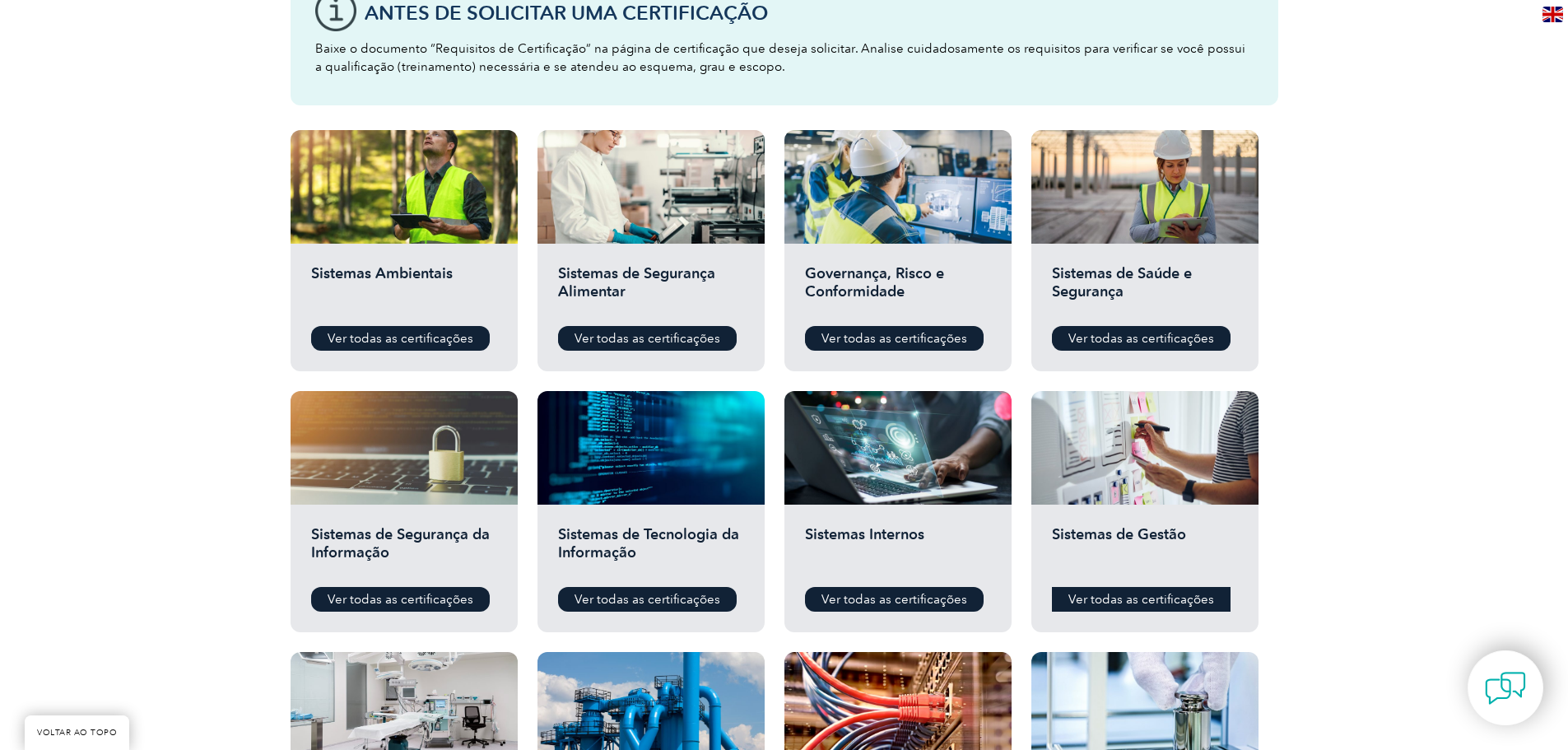
click at [1109, 597] on font "Ver todas as certificações" at bounding box center [1141, 599] width 145 height 15
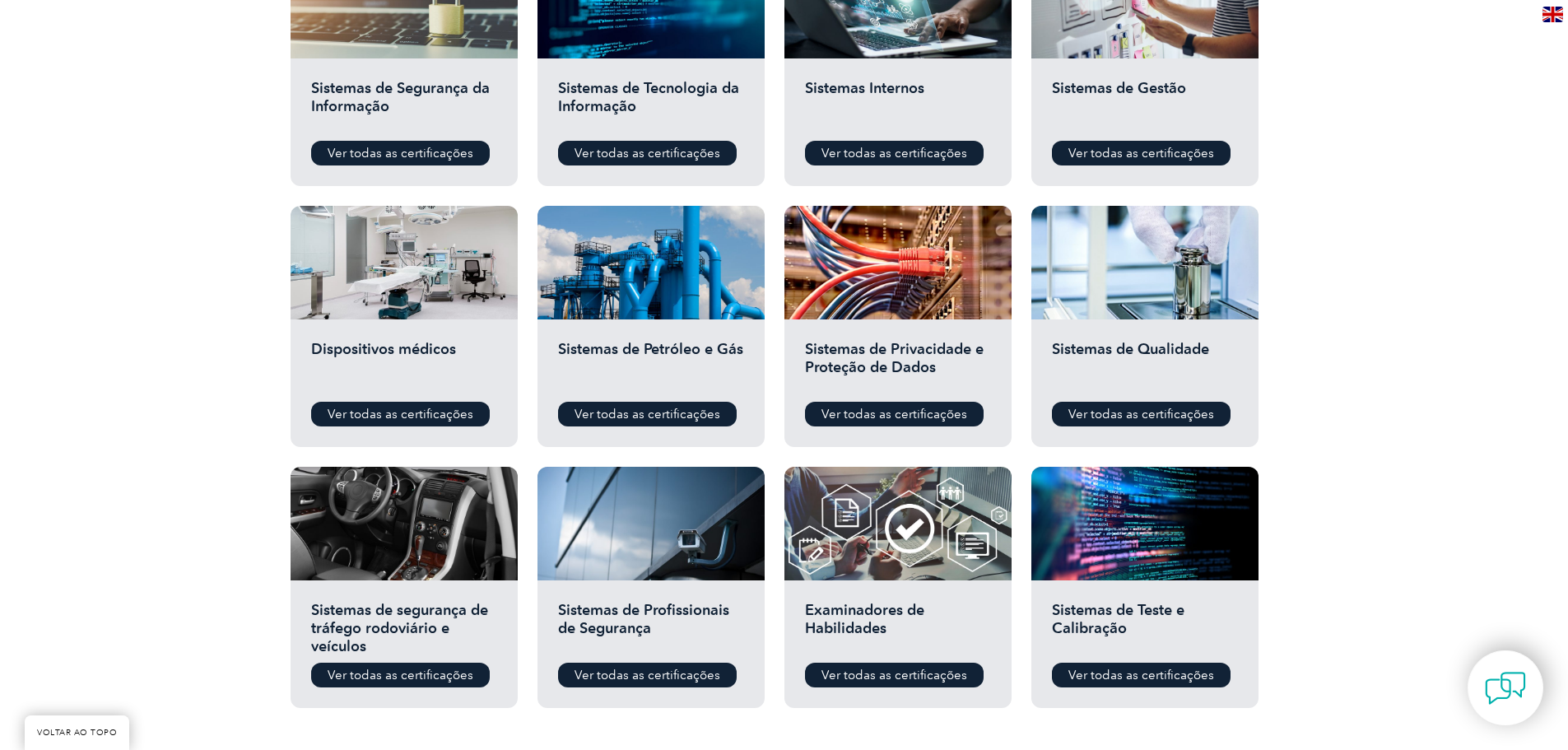
scroll to position [989, 0]
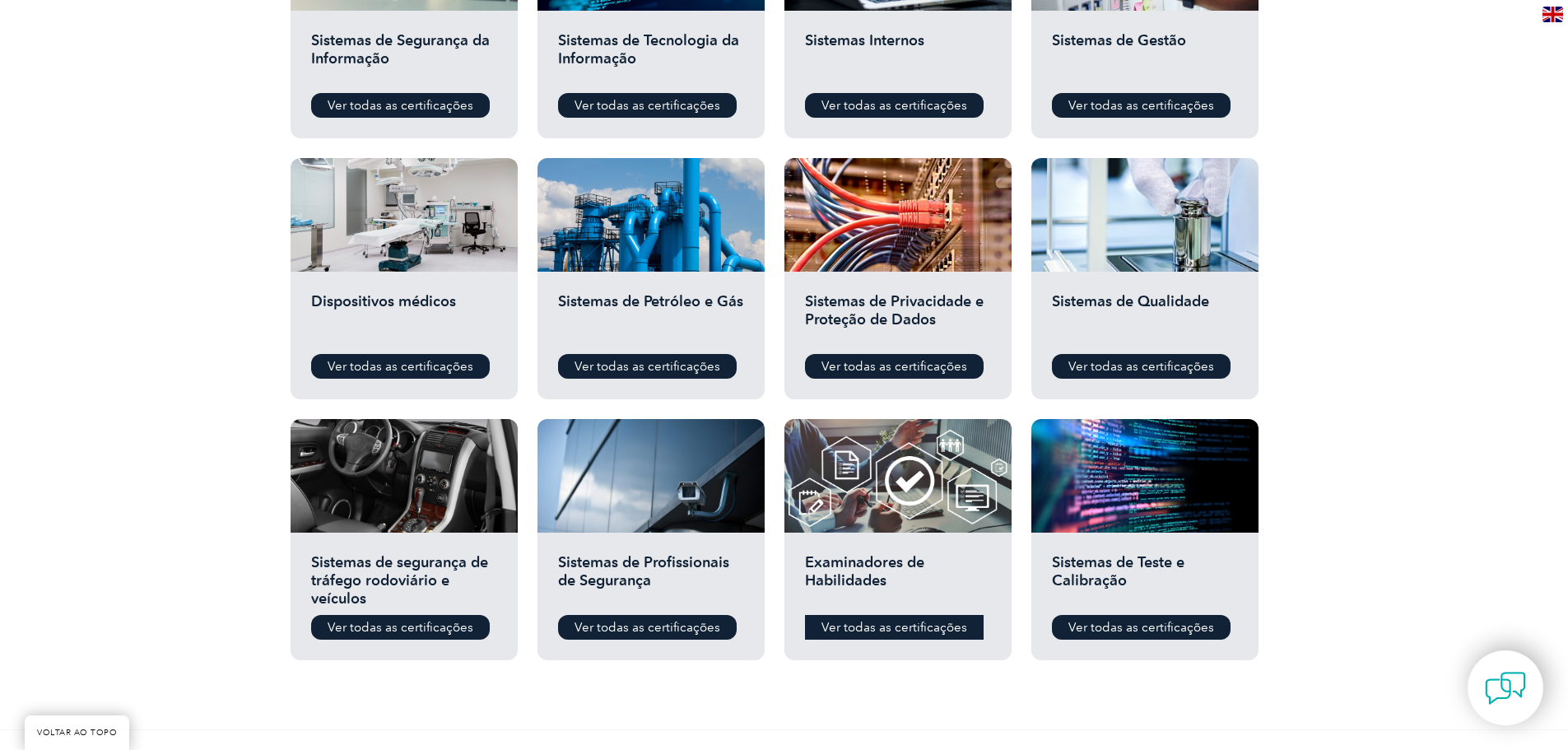
click at [938, 630] on font "Ver todas as certificações" at bounding box center [894, 627] width 145 height 15
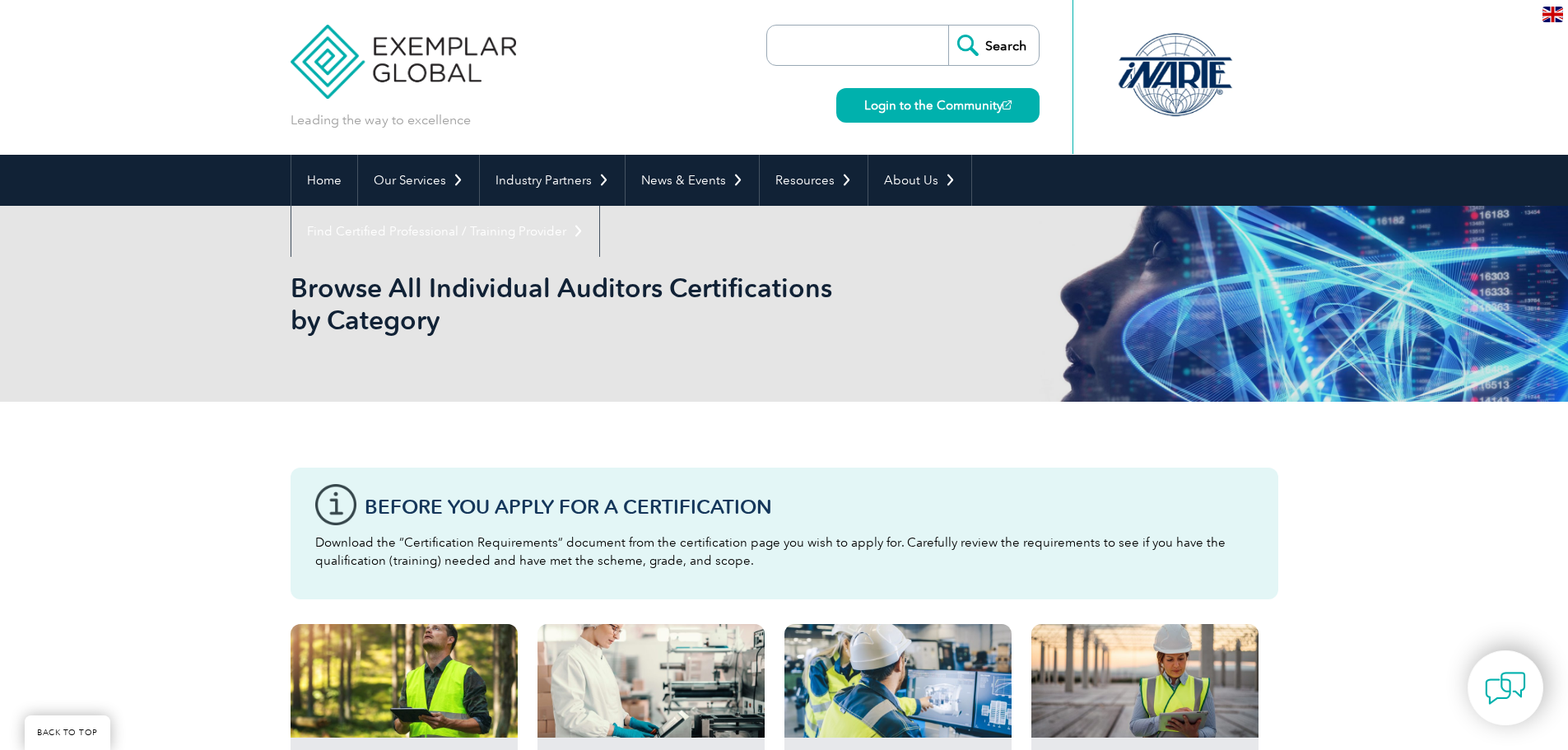
scroll to position [989, 0]
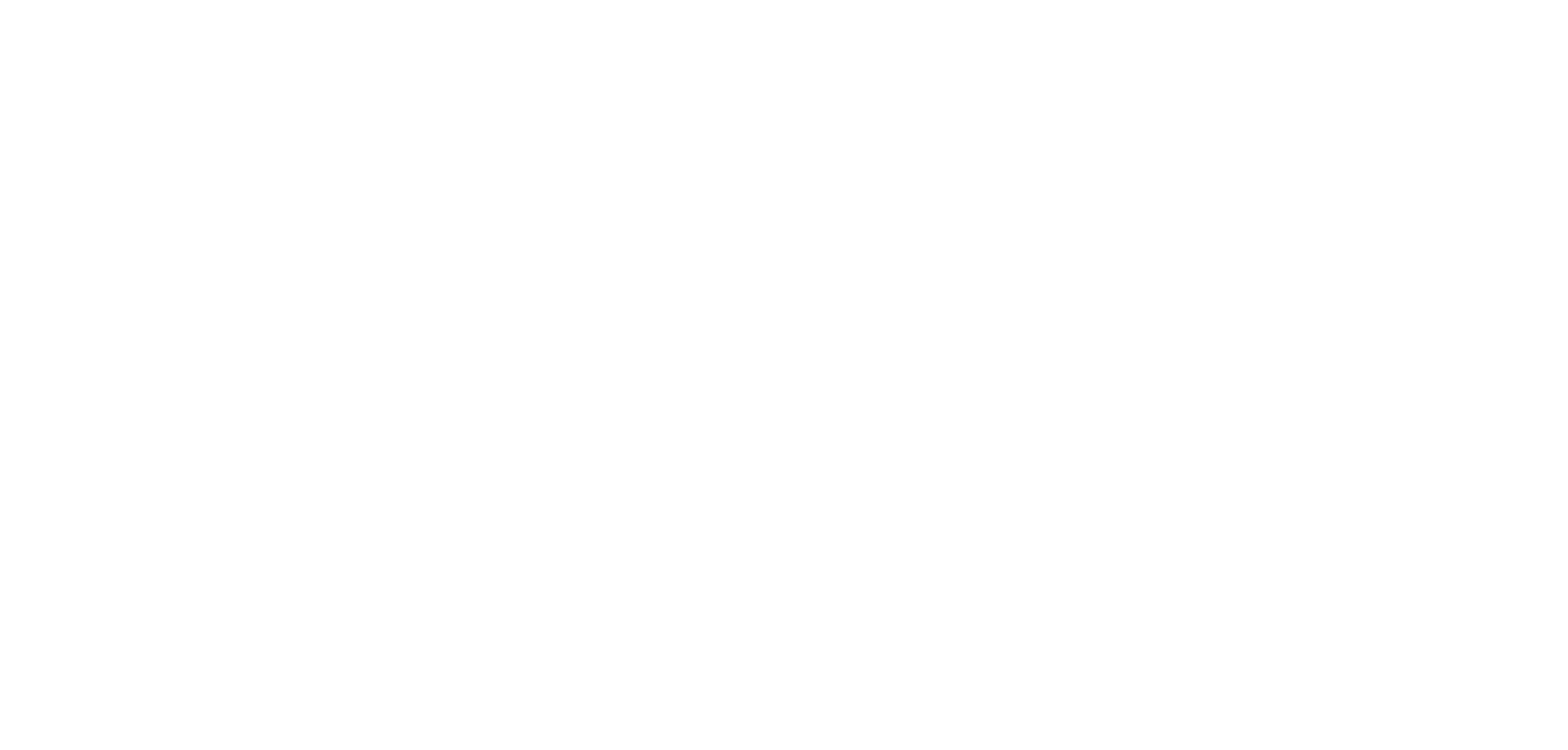
scroll to position [906, 0]
